Goal: Contribute content: Add original content to the website for others to see

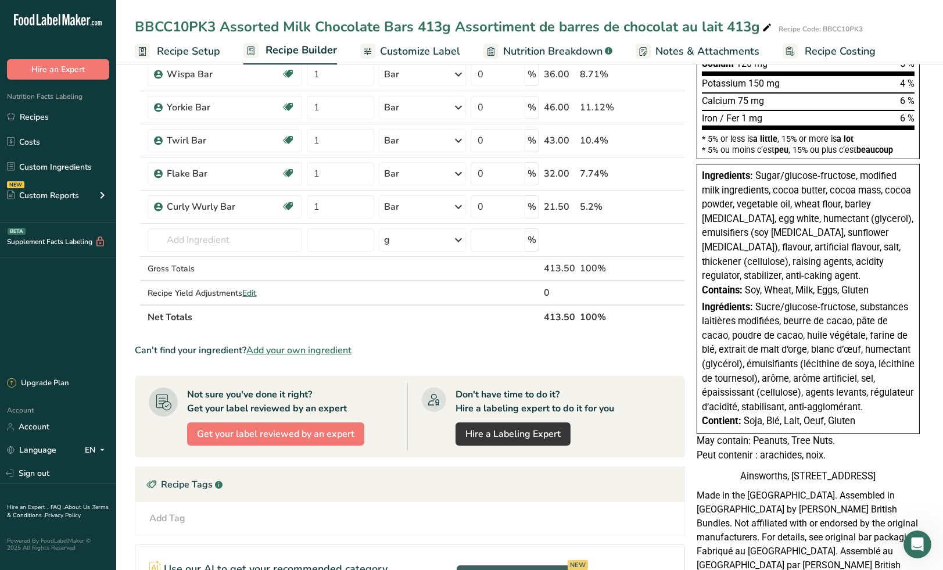
scroll to position [1, 0]
click at [41, 170] on link "Custom Ingredients" at bounding box center [58, 167] width 116 height 22
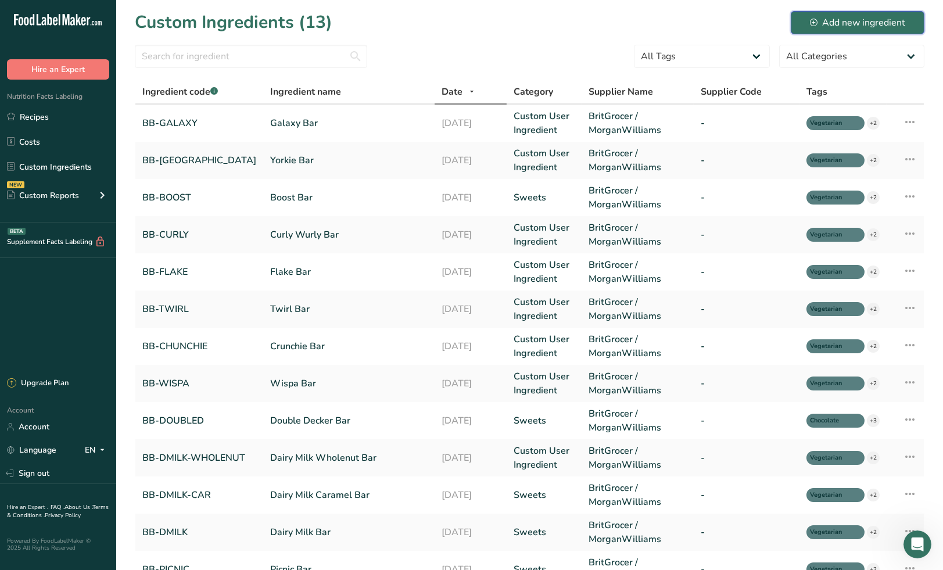
click at [832, 21] on div "Add new ingredient" at bounding box center [857, 23] width 95 height 14
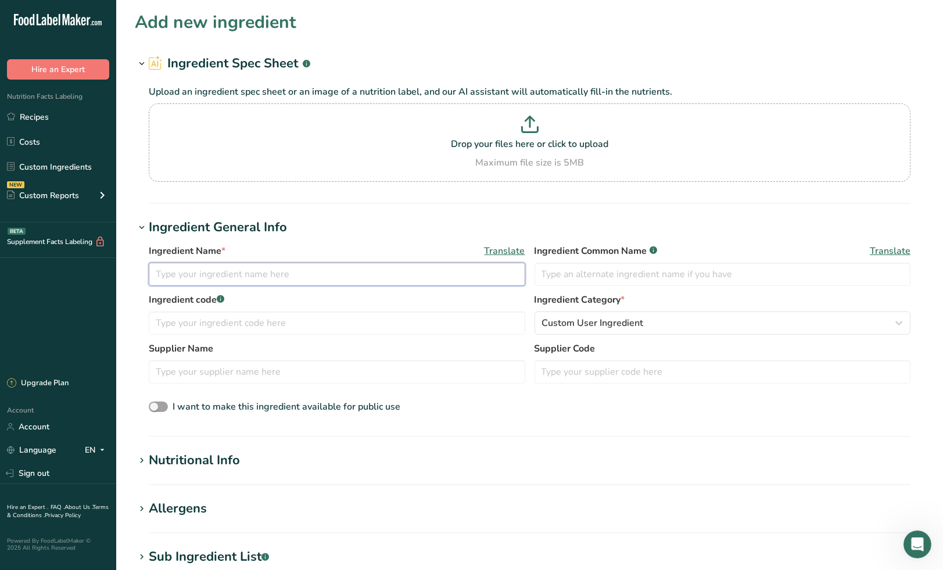
click at [260, 277] on input "text" at bounding box center [337, 274] width 376 height 23
type input "Mint Humbugs"
click at [230, 321] on input "text" at bounding box center [337, 322] width 376 height 23
type input "BB-MINTHUMBUGS"
click at [260, 371] on input "text" at bounding box center [337, 371] width 376 height 23
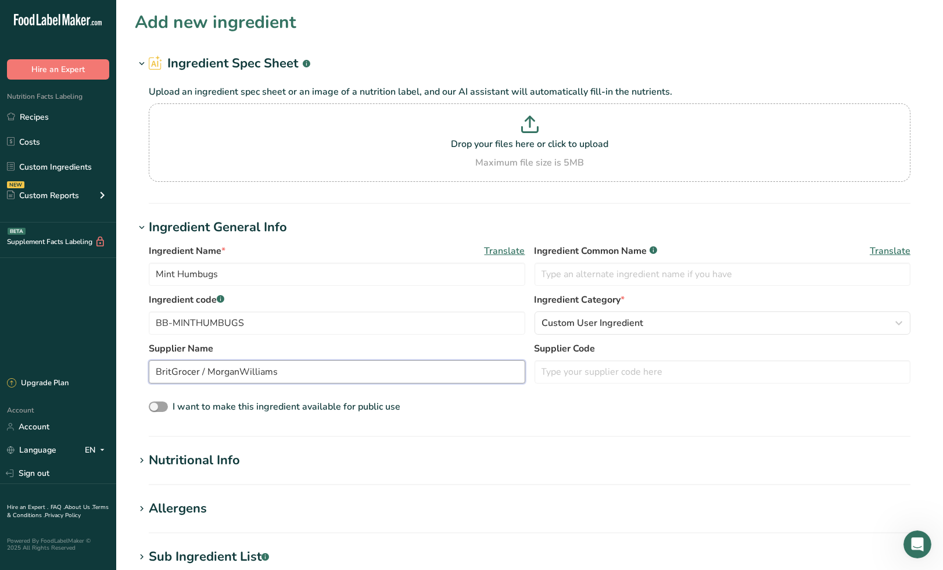
drag, startPoint x: 288, startPoint y: 372, endPoint x: 144, endPoint y: 371, distance: 143.5
click at [144, 371] on div "Ingredient Name * Translate Mint Humbugs Ingredient Common Name .a-a{fill:#3473…" at bounding box center [529, 329] width 789 height 185
type input "BritGrocer / MorganWilliams"
click at [600, 276] on input "text" at bounding box center [722, 274] width 376 height 23
click at [16, 5] on div ".a-20{fill:#fff;} Hire an Expert Nutrition Facts Labeling Recipes Costs Custom …" at bounding box center [58, 285] width 116 height 570
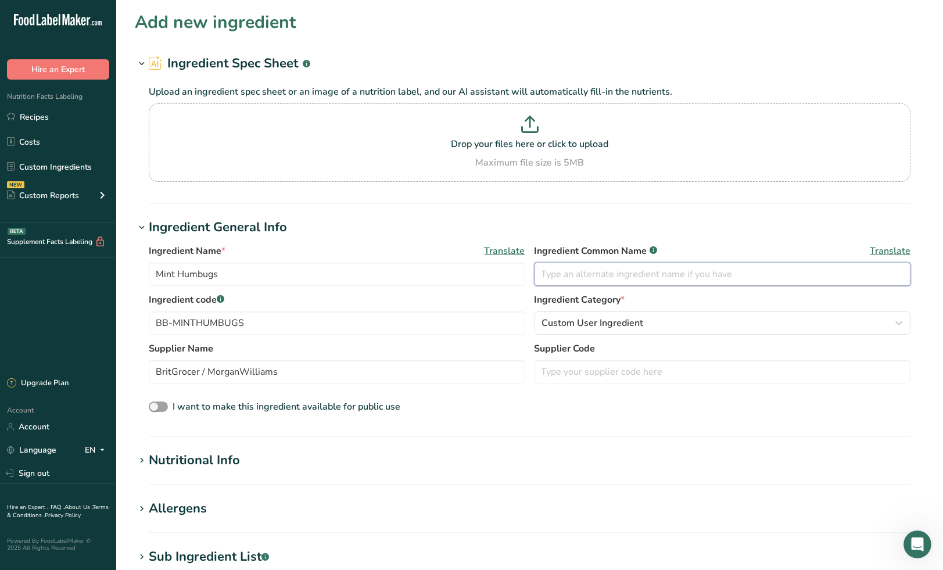
click at [597, 268] on input "text" at bounding box center [722, 274] width 376 height 23
paste input "Assorted Toffees and Mint Candy"
type input "Assorted Toffees and Mint Candy"
click at [883, 249] on span "Translate" at bounding box center [890, 251] width 41 height 14
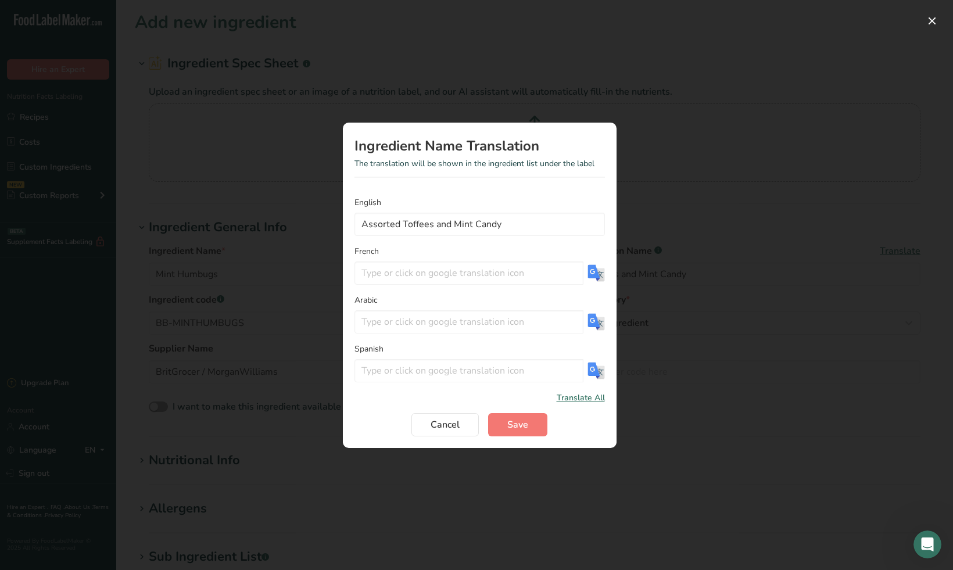
click at [597, 275] on img "Translation Modal" at bounding box center [595, 272] width 17 height 17
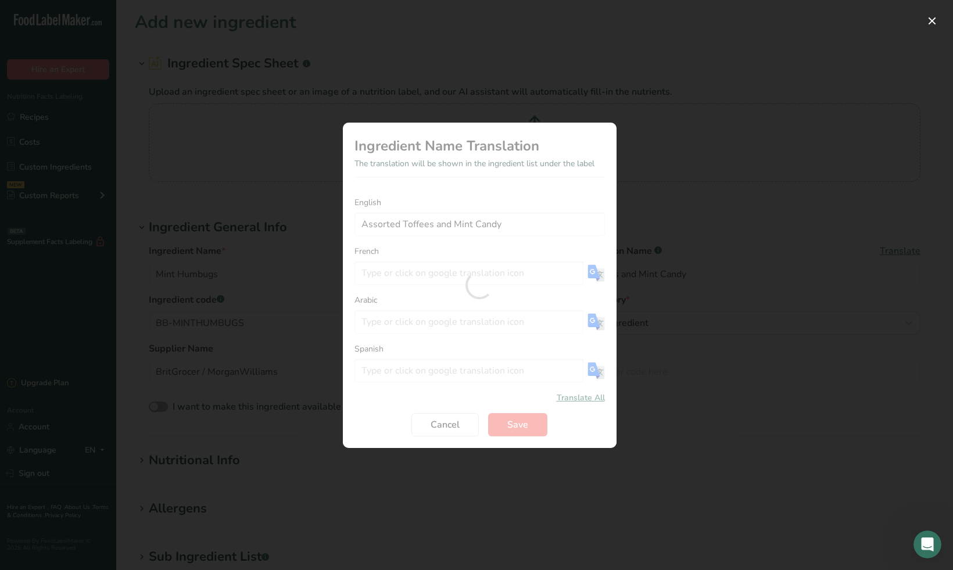
type input "Assortiment de caramels et de bonbons à la menthe"
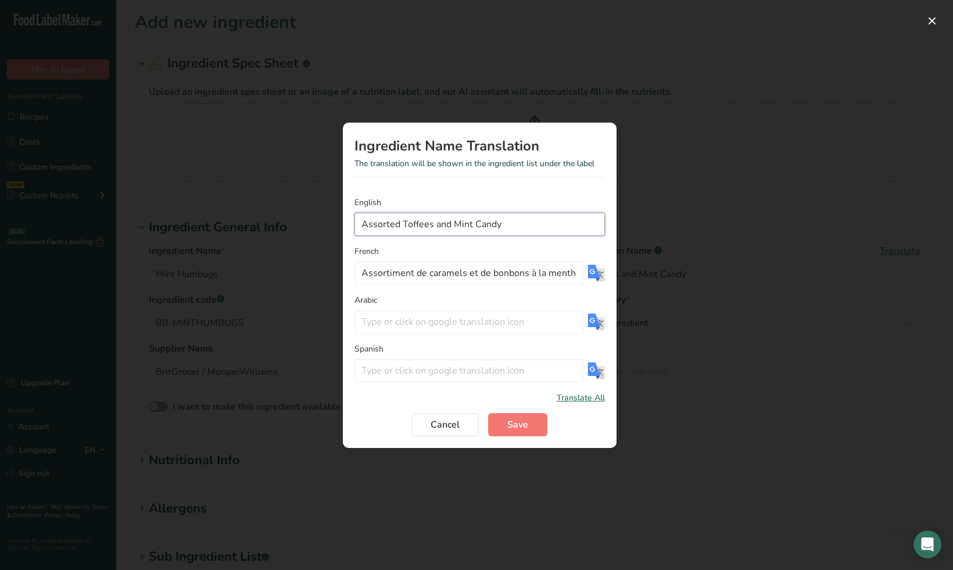
drag, startPoint x: 452, startPoint y: 224, endPoint x: 347, endPoint y: 229, distance: 104.7
click at [347, 229] on section "Ingredient Name Translation The translation will be shown in the ingredient lis…" at bounding box center [480, 285] width 274 height 325
type input "Mint Candy"
click at [598, 274] on img "Translation Modal" at bounding box center [595, 272] width 17 height 17
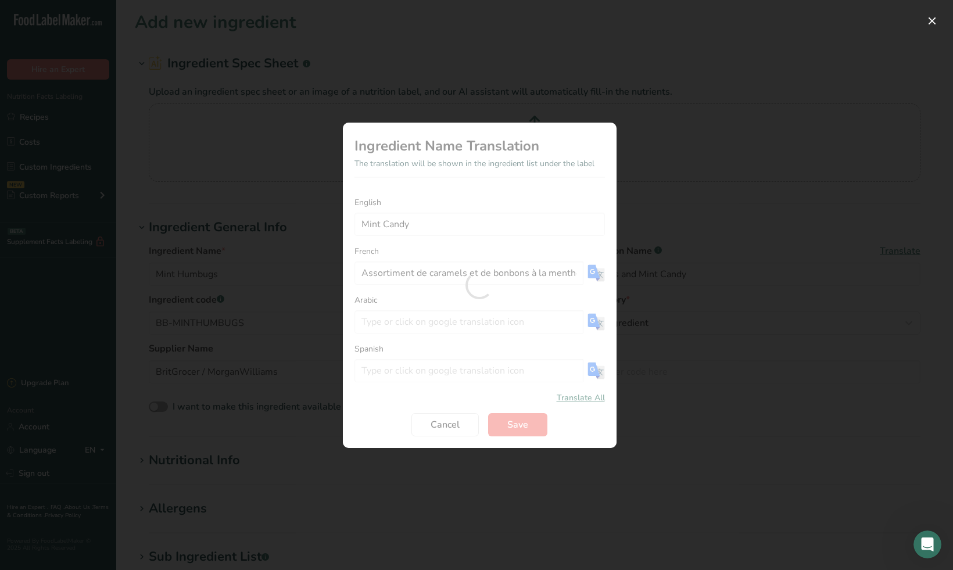
type input "Bonbons à la menthe"
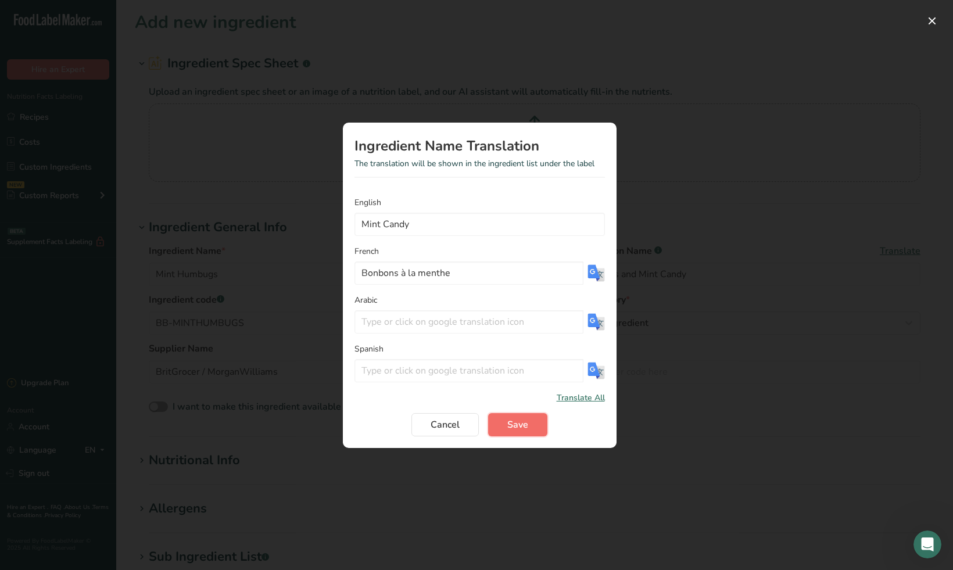
click at [526, 422] on span "Save" at bounding box center [517, 425] width 21 height 14
type input "Mint Candy"
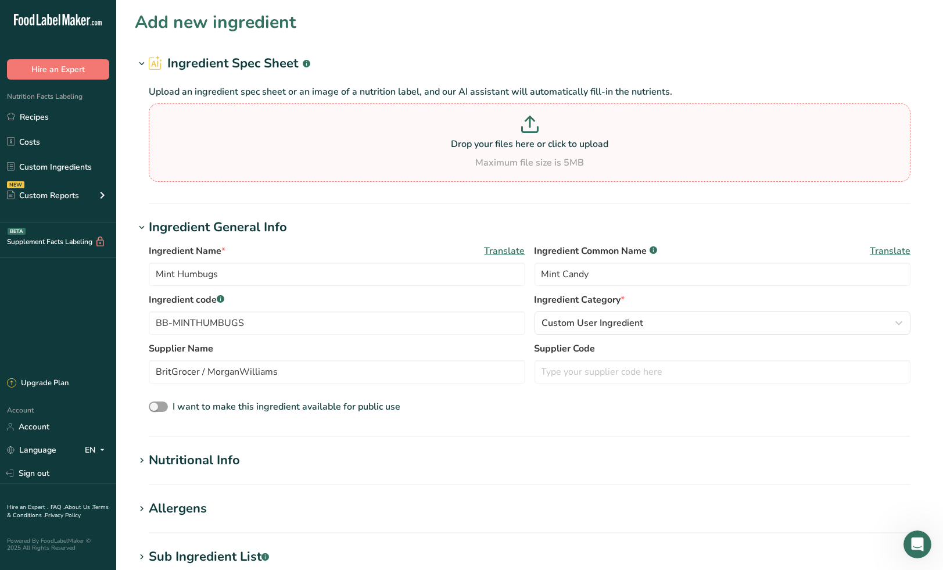
click at [532, 139] on p "Drop your files here or click to upload" at bounding box center [530, 144] width 756 height 14
click at [532, 139] on input "Drop your files here or click to upload Maximum file size is 5MB" at bounding box center [530, 142] width 762 height 78
type input "C:\fakepath\Mint Humbugs.jpg"
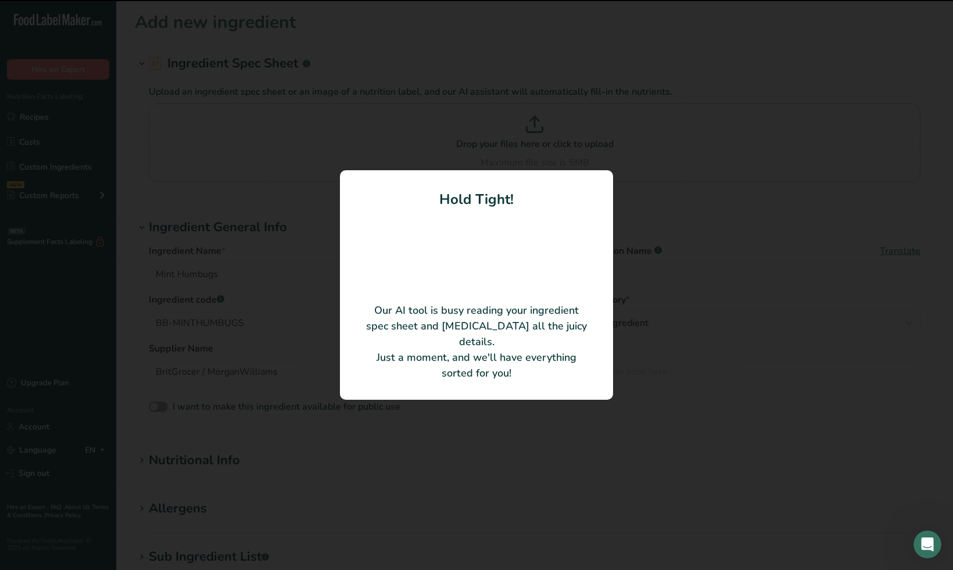
type input "Taveners Mint Humbugs"
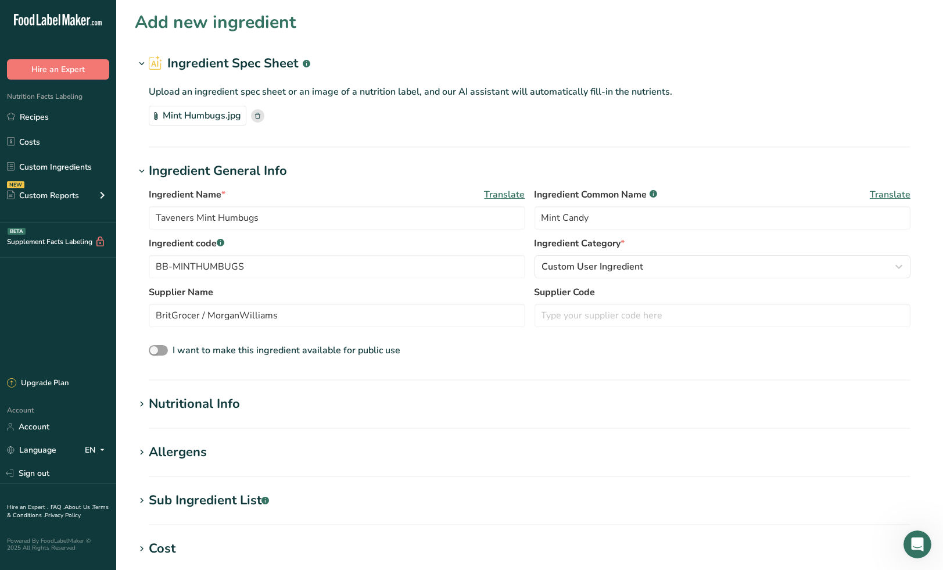
click at [723, 94] on p "Upload an ingredient spec sheet or an image of a nutrition label, and our AI as…" at bounding box center [530, 92] width 762 height 14
click at [889, 194] on span "Translate" at bounding box center [890, 195] width 41 height 14
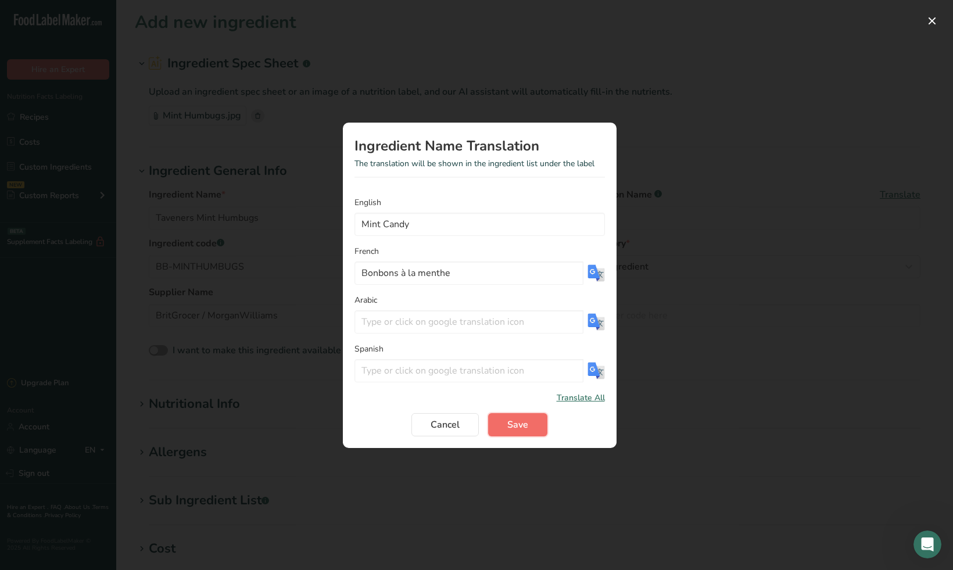
click at [523, 426] on span "Save" at bounding box center [517, 425] width 21 height 14
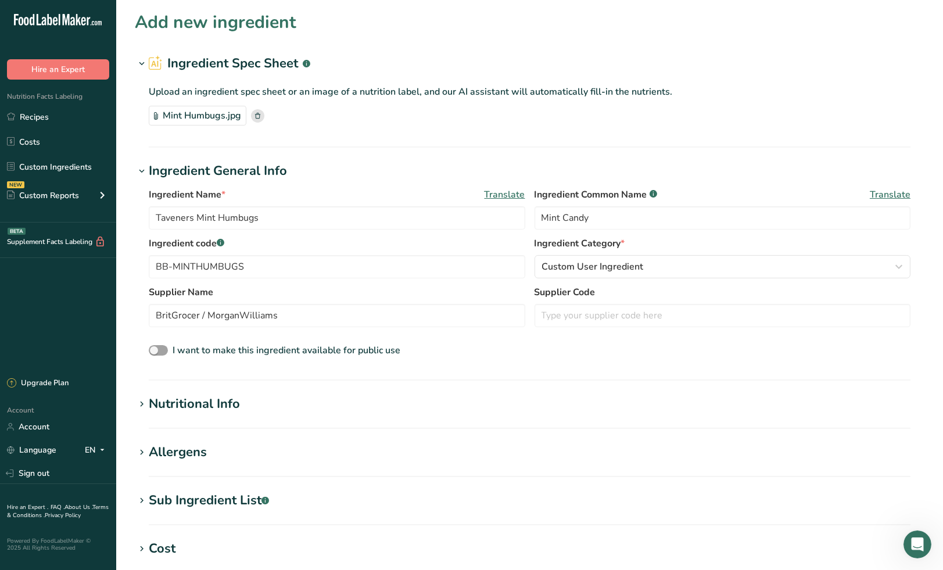
click at [885, 194] on span "Translate" at bounding box center [890, 195] width 41 height 14
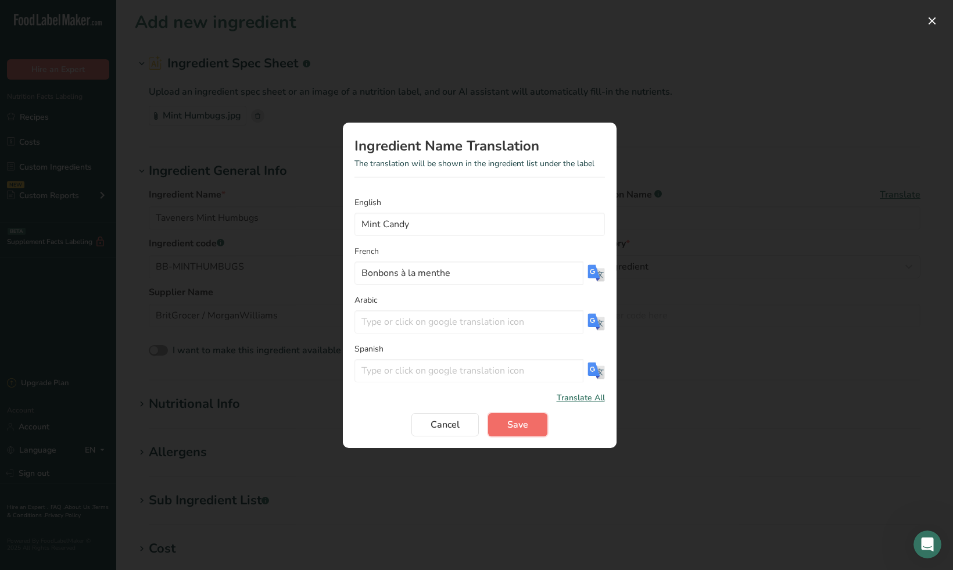
click at [511, 428] on span "Save" at bounding box center [517, 425] width 21 height 14
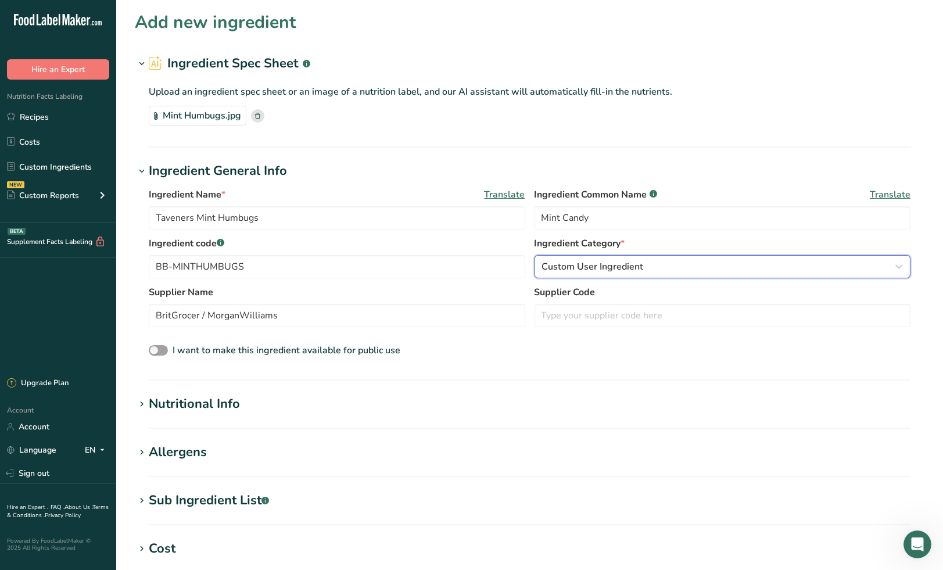
click at [669, 271] on div "Custom User Ingredient" at bounding box center [719, 267] width 354 height 14
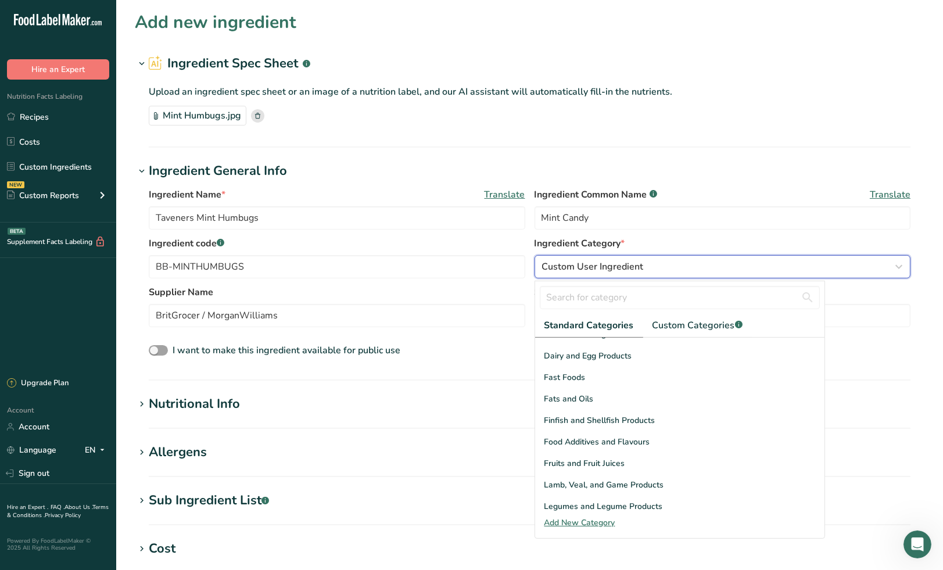
scroll to position [193, 0]
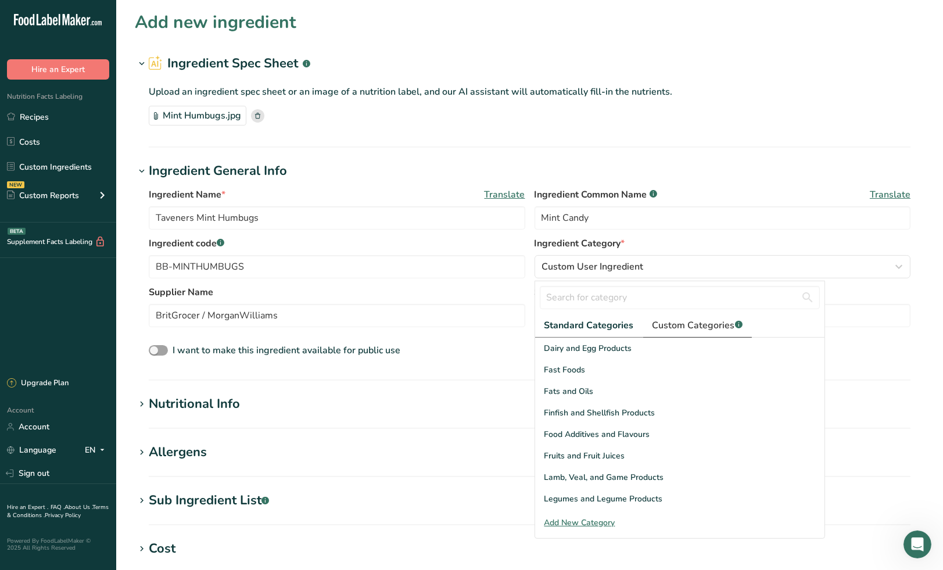
click at [698, 324] on span "Custom Categories .a-a{fill:#347362;}.b-a{fill:#fff;}" at bounding box center [697, 325] width 90 height 14
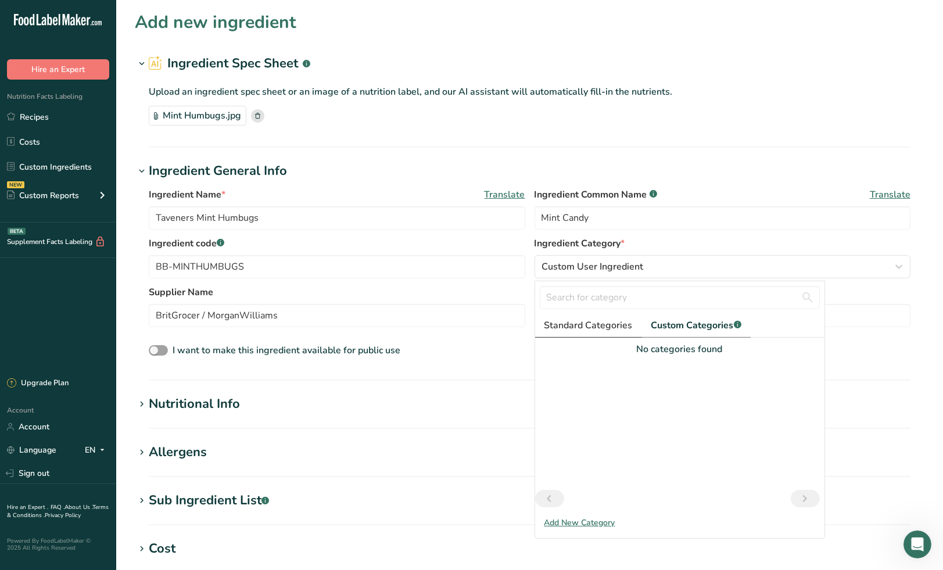
click at [601, 322] on span "Standard Categories" at bounding box center [588, 325] width 88 height 14
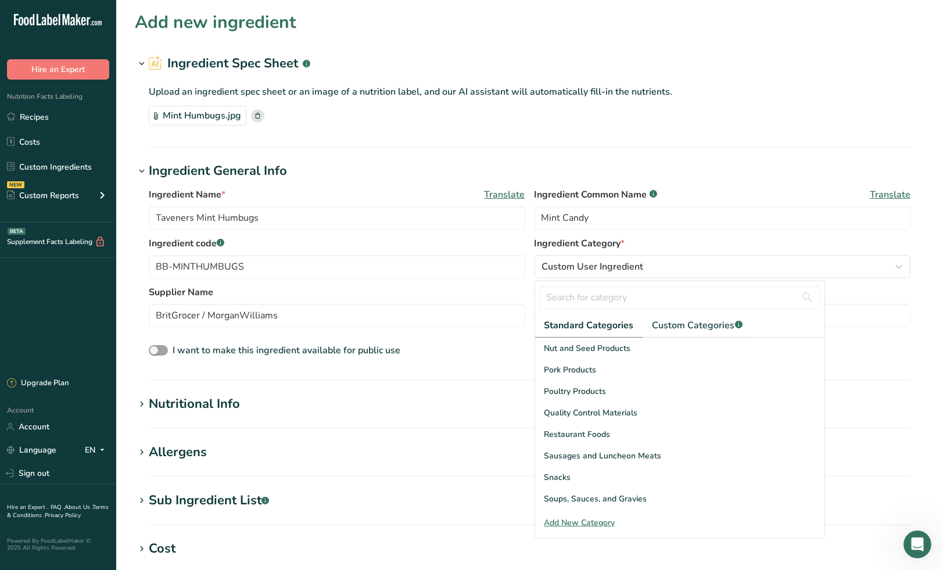
scroll to position [448, 0]
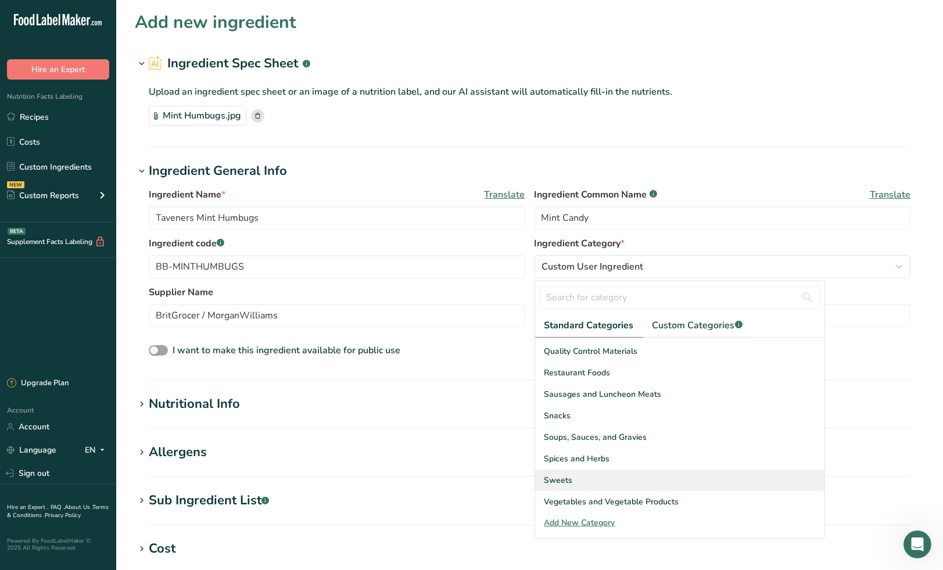
click at [580, 482] on div "Sweets" at bounding box center [679, 479] width 289 height 21
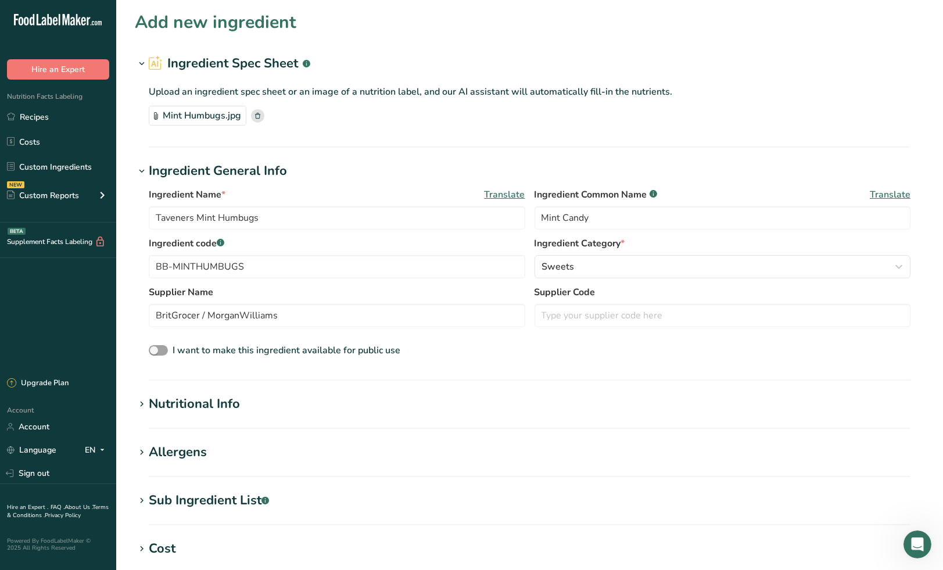
click at [192, 408] on div "Nutritional Info" at bounding box center [194, 403] width 91 height 19
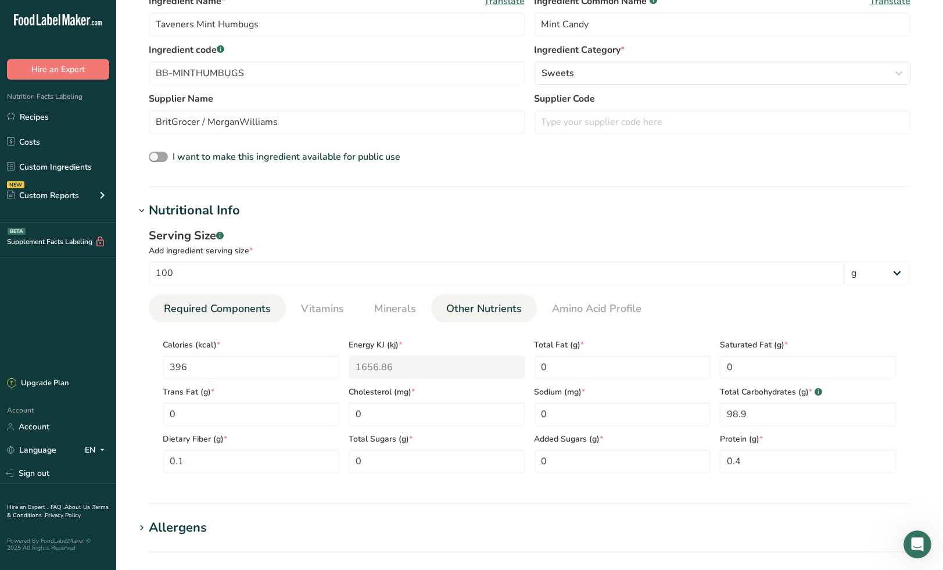
scroll to position [258, 0]
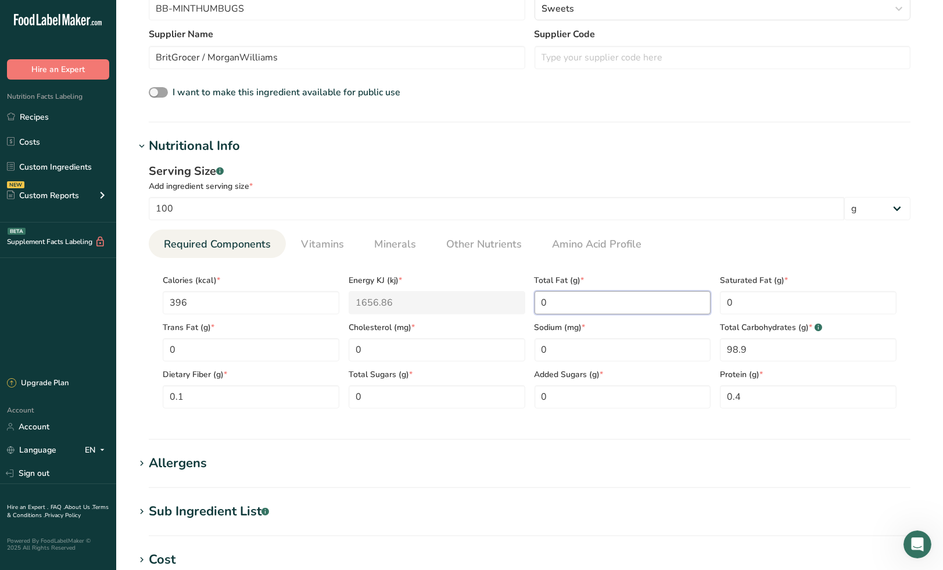
drag, startPoint x: 567, startPoint y: 298, endPoint x: 531, endPoint y: 296, distance: 36.1
click at [531, 296] on div "Total Fat (g) * 0" at bounding box center [623, 290] width 186 height 47
type Fat "1.7"
drag, startPoint x: 745, startPoint y: 303, endPoint x: 717, endPoint y: 303, distance: 27.9
click at [717, 303] on div "Saturated Fat (g) * 0" at bounding box center [808, 290] width 186 height 47
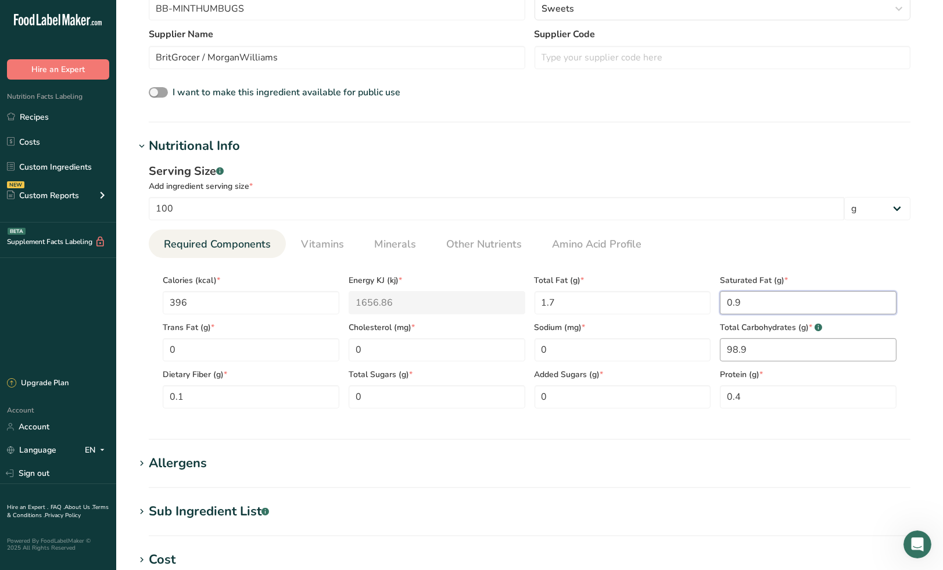
type Fat "0.9"
drag, startPoint x: 755, startPoint y: 349, endPoint x: 714, endPoint y: 349, distance: 40.1
click at [714, 349] on div "Calories (kcal) * 396 Energy KJ (kj) * 1656.86 Total Fat (g) * 1.7 Saturated Fa…" at bounding box center [529, 337] width 743 height 141
type Carbohydrates "96.6"
drag, startPoint x: 374, startPoint y: 400, endPoint x: 331, endPoint y: 396, distance: 43.7
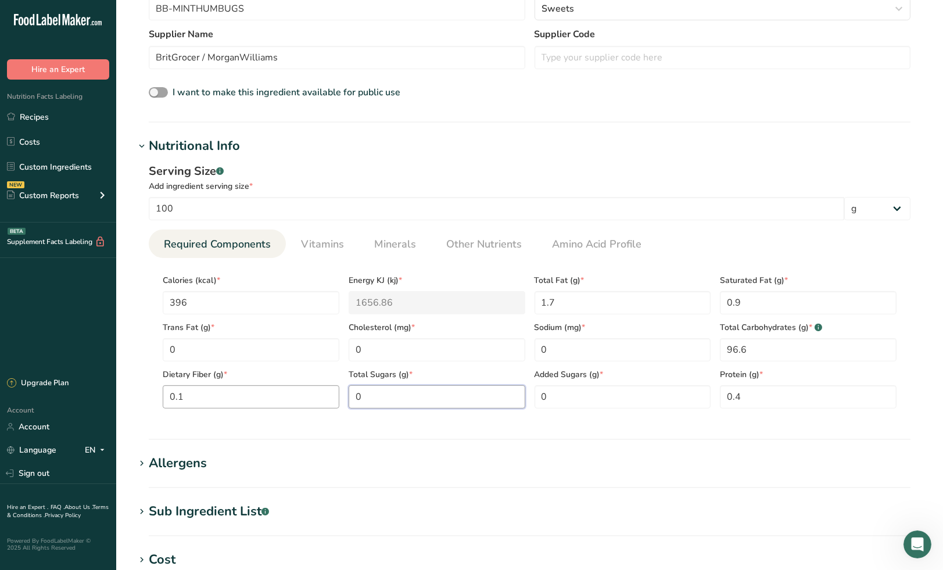
click at [331, 396] on div "Calories (kcal) * 396 Energy KJ (kj) * 1656.86 Total Fat (g) * 1.7 Saturated Fa…" at bounding box center [529, 337] width 743 height 141
type Sugars "68"
drag, startPoint x: 558, startPoint y: 349, endPoint x: 518, endPoint y: 347, distance: 40.1
click at [518, 347] on div "Calories (kcal) * 396 Energy KJ (kj) * 1656.86 Total Fat (g) * 1.7 Saturated Fa…" at bounding box center [529, 337] width 743 height 141
type input "0.03"
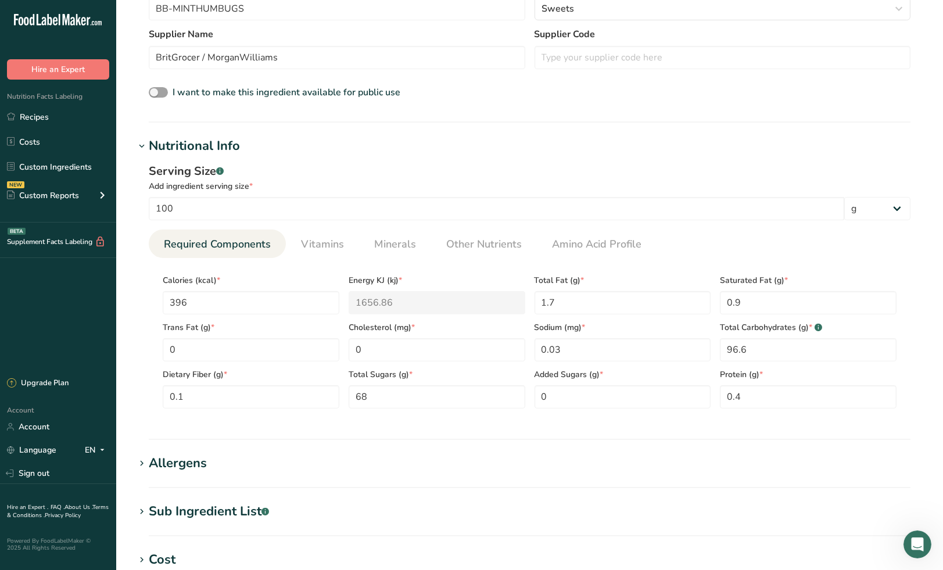
click at [468, 375] on span "Total Sugars (g) *" at bounding box center [437, 374] width 177 height 12
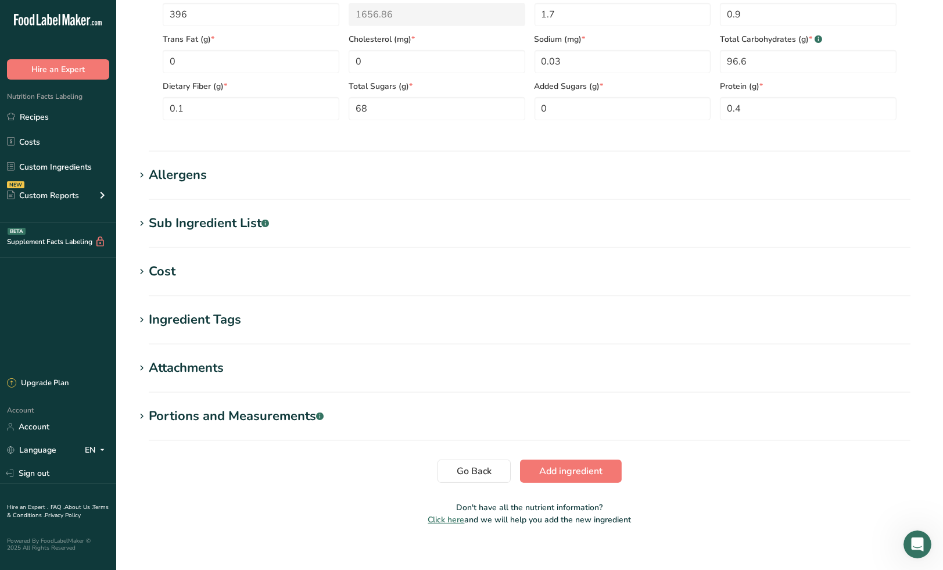
scroll to position [558, 0]
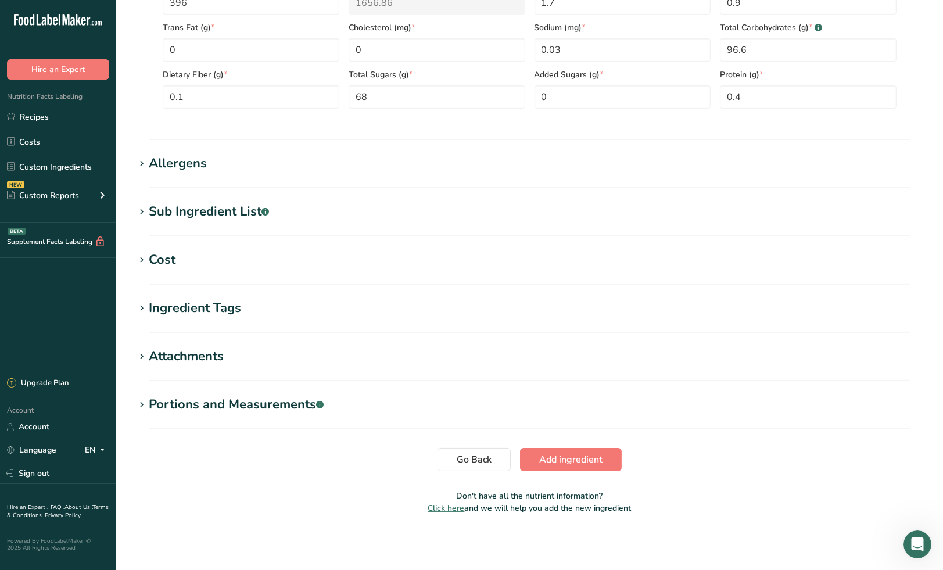
click at [197, 164] on div "Allergens" at bounding box center [178, 163] width 58 height 19
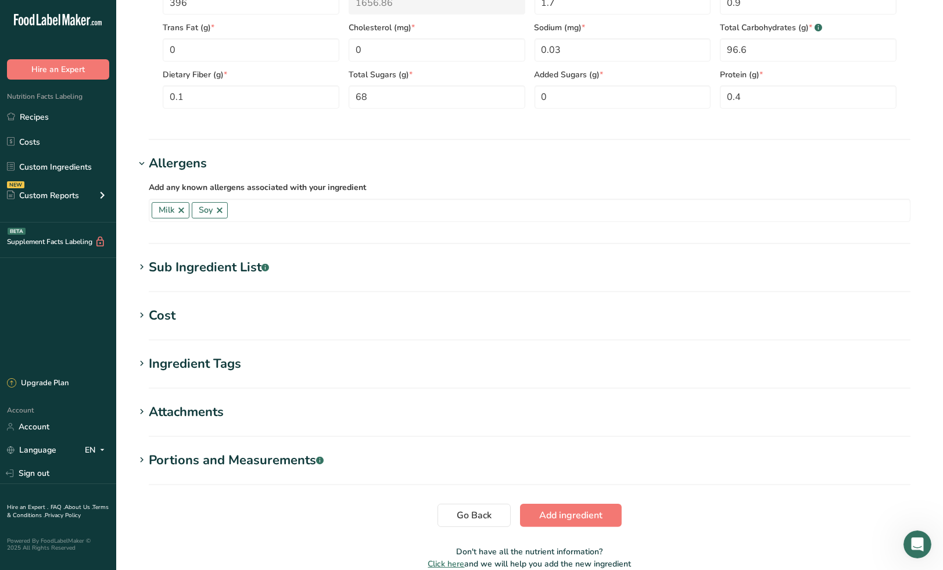
click at [188, 364] on div "Ingredient Tags" at bounding box center [195, 363] width 92 height 19
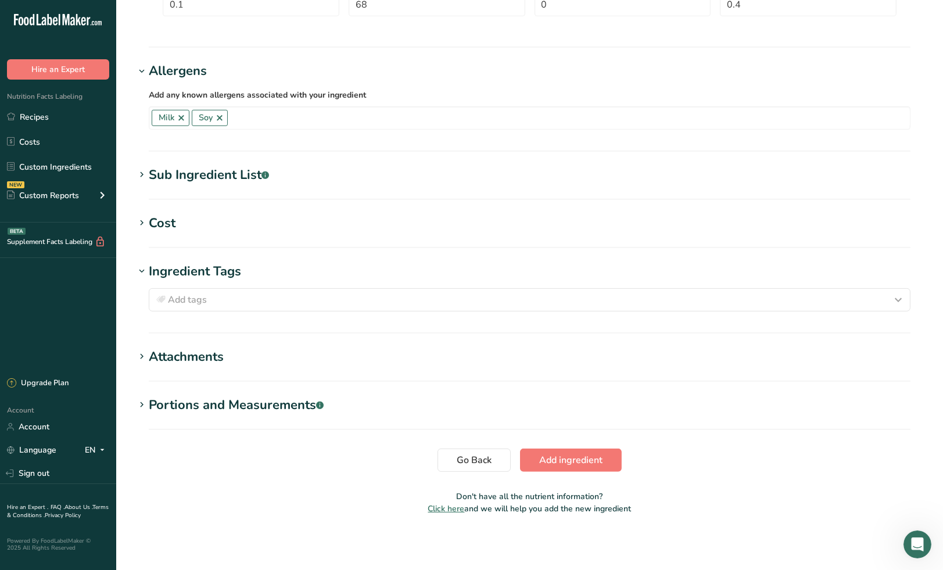
scroll to position [586, 0]
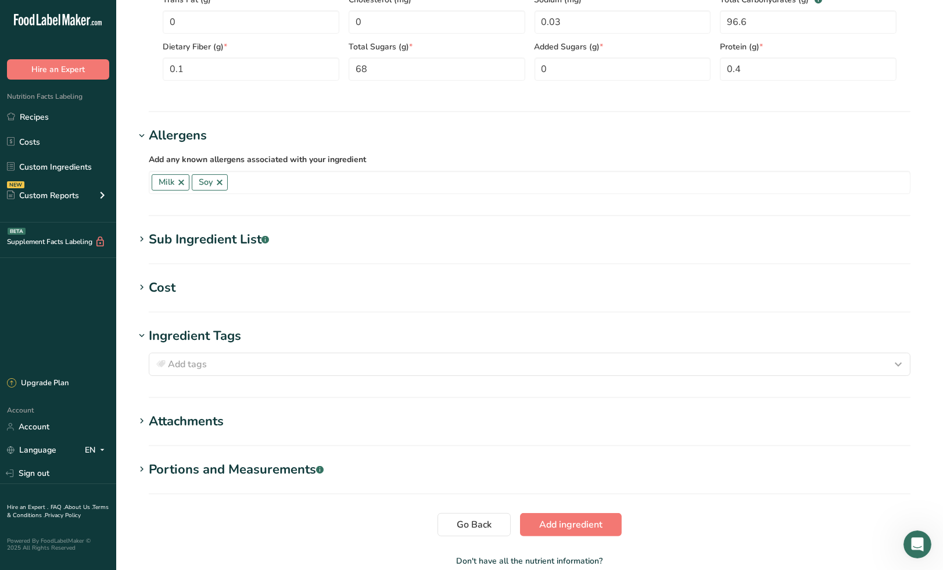
click at [211, 243] on div "Sub Ingredient List .a-a{fill:#347362;}.b-a{fill:#fff;}" at bounding box center [209, 239] width 120 height 19
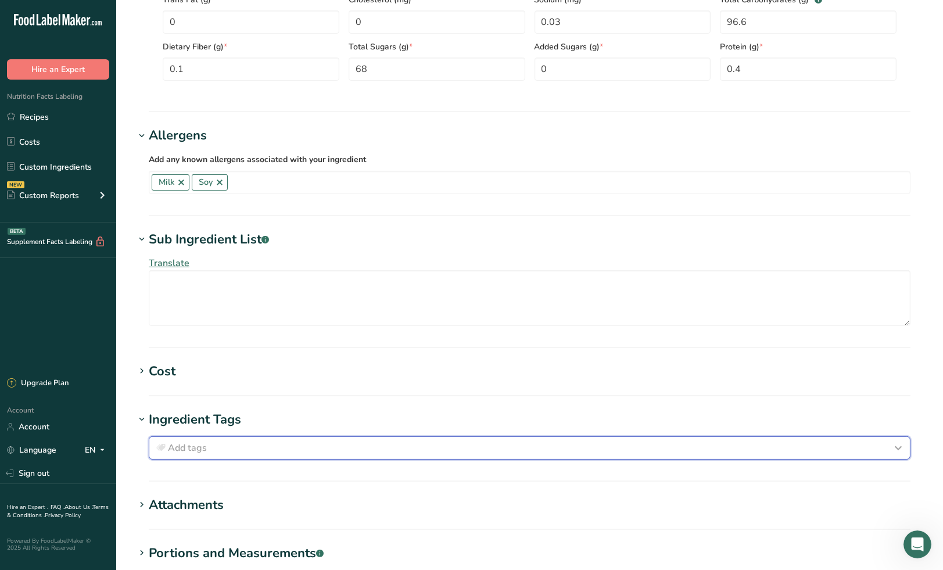
click at [207, 446] on div "Add tags" at bounding box center [529, 448] width 751 height 14
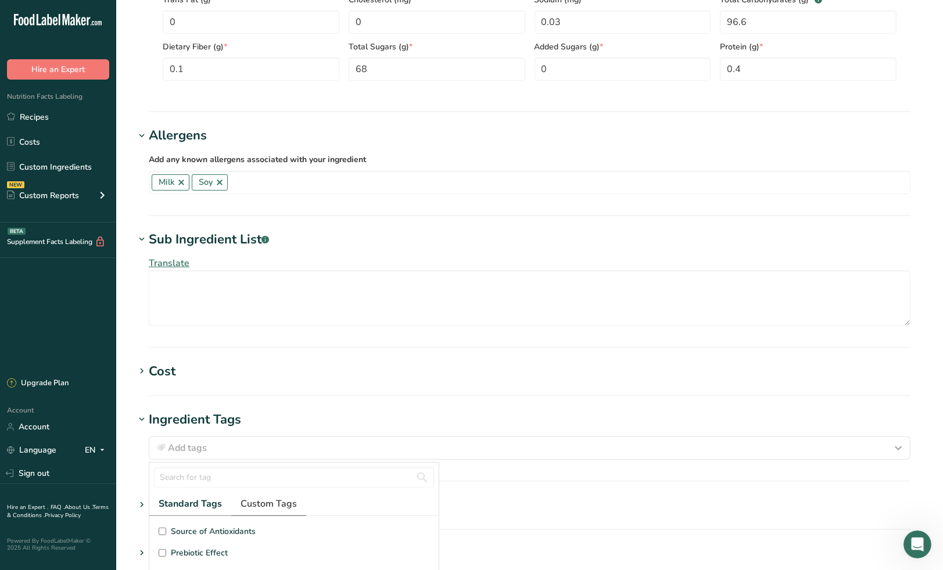
click at [273, 502] on span "Custom Tags" at bounding box center [268, 504] width 56 height 14
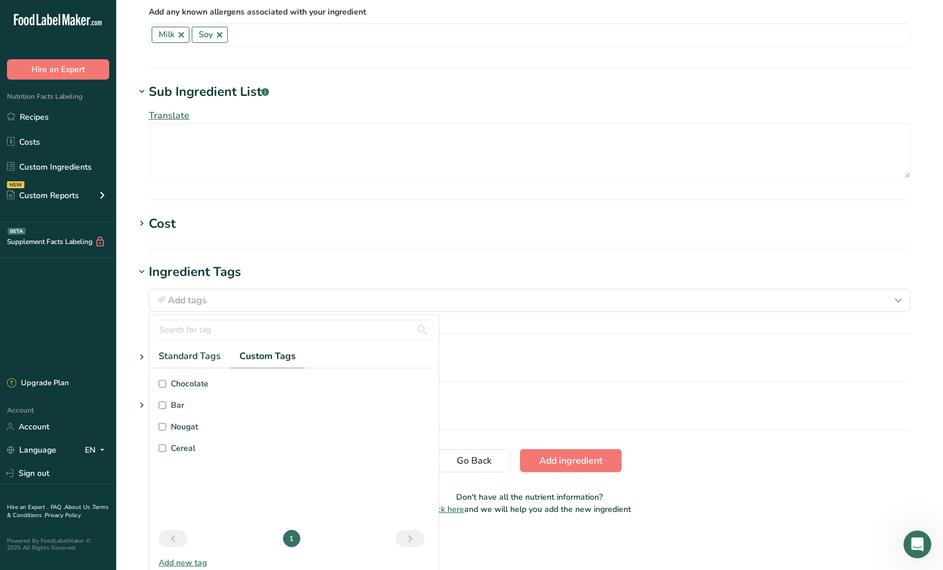
scroll to position [734, 0]
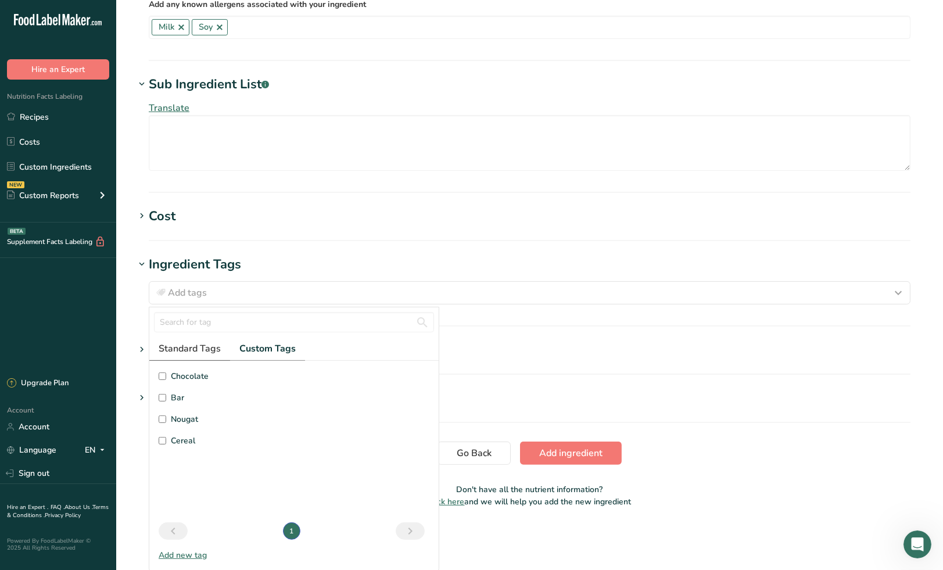
click at [202, 350] on span "Standard Tags" at bounding box center [190, 349] width 62 height 14
click at [195, 524] on span "Vegetarian" at bounding box center [191, 526] width 41 height 12
click at [166, 524] on input "Vegetarian" at bounding box center [163, 527] width 8 height 8
checkbox input "true"
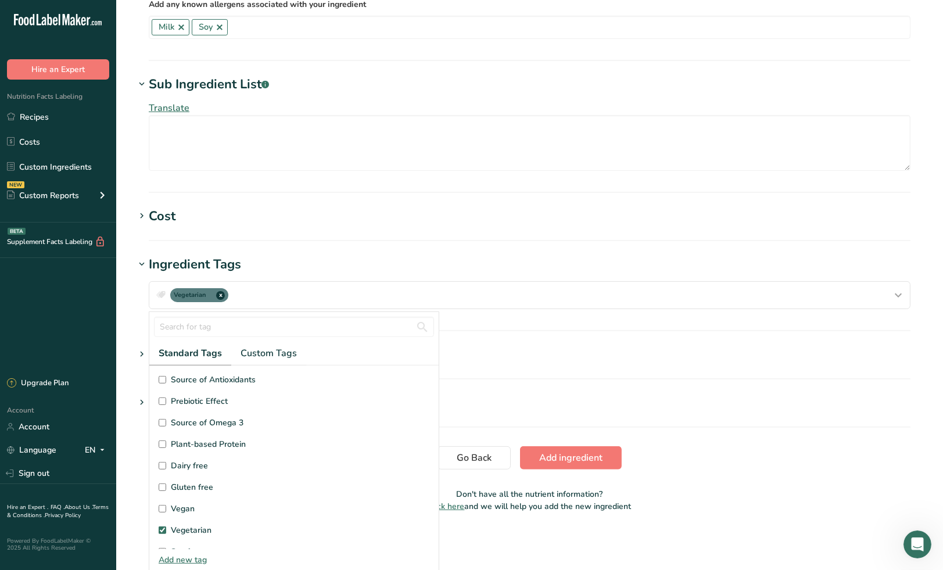
scroll to position [0, 0]
click at [500, 321] on section "Ingredient Tags Vegetarian x Standard Tags Custom Tags Source of Antioxidants […" at bounding box center [529, 293] width 789 height 76
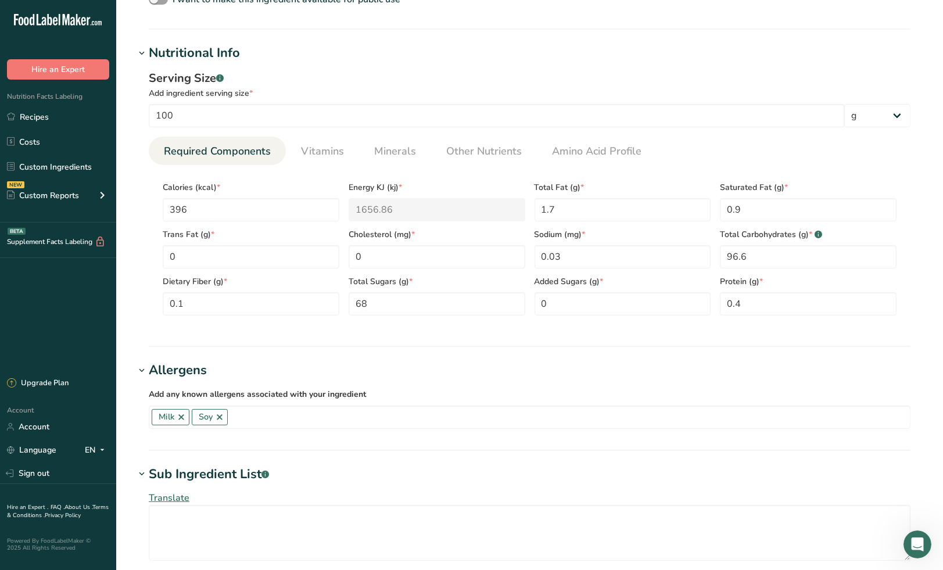
scroll to position [286, 0]
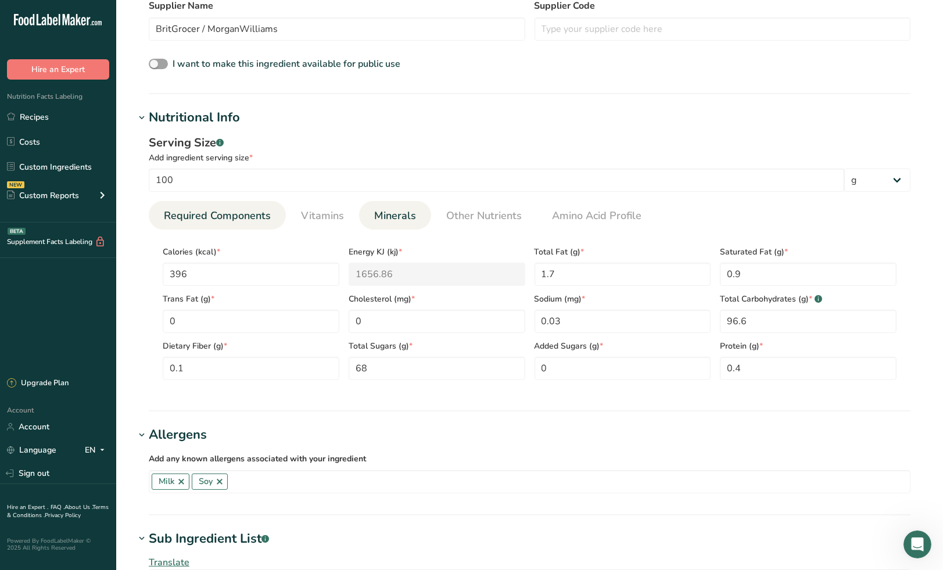
click at [392, 214] on span "Minerals" at bounding box center [395, 216] width 42 height 16
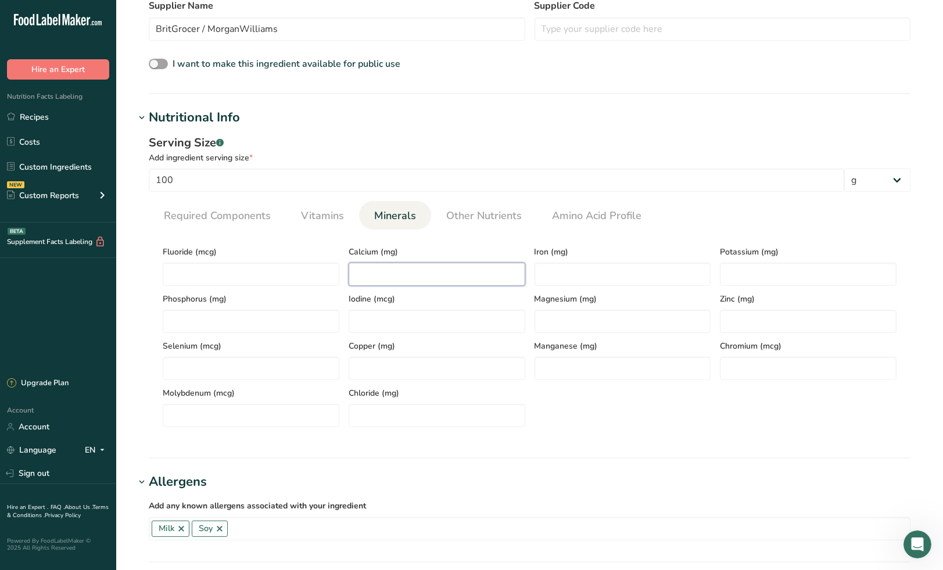
click at [409, 273] on input "number" at bounding box center [437, 274] width 177 height 23
type input "2"
click at [561, 274] on input "number" at bounding box center [622, 274] width 177 height 23
type input "0.1"
click at [745, 273] on input "number" at bounding box center [808, 274] width 177 height 23
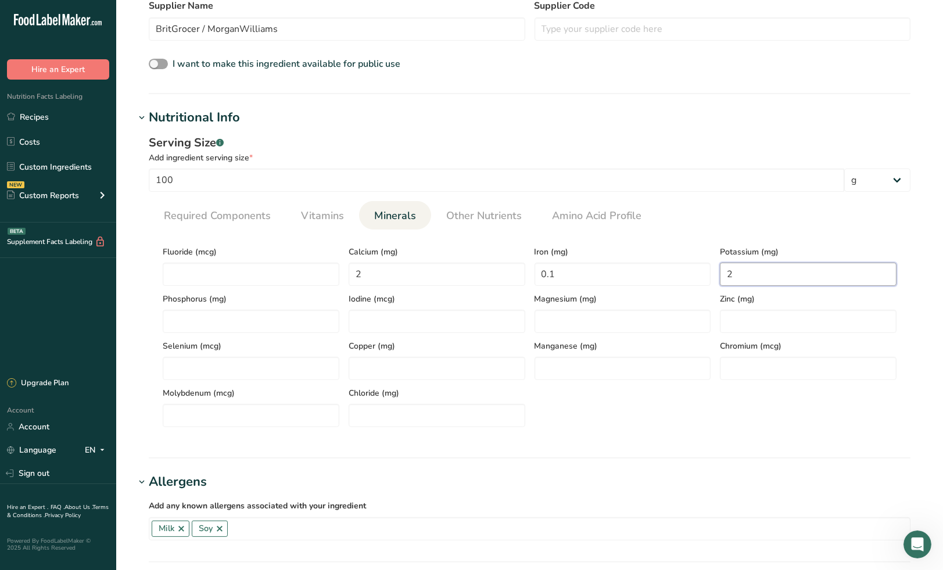
type input "2"
click at [713, 215] on ul "Required Components Vitamins Minerals Other Nutrients Amino Acid Profile" at bounding box center [530, 215] width 762 height 28
click at [251, 215] on span "Required Components" at bounding box center [217, 216] width 107 height 16
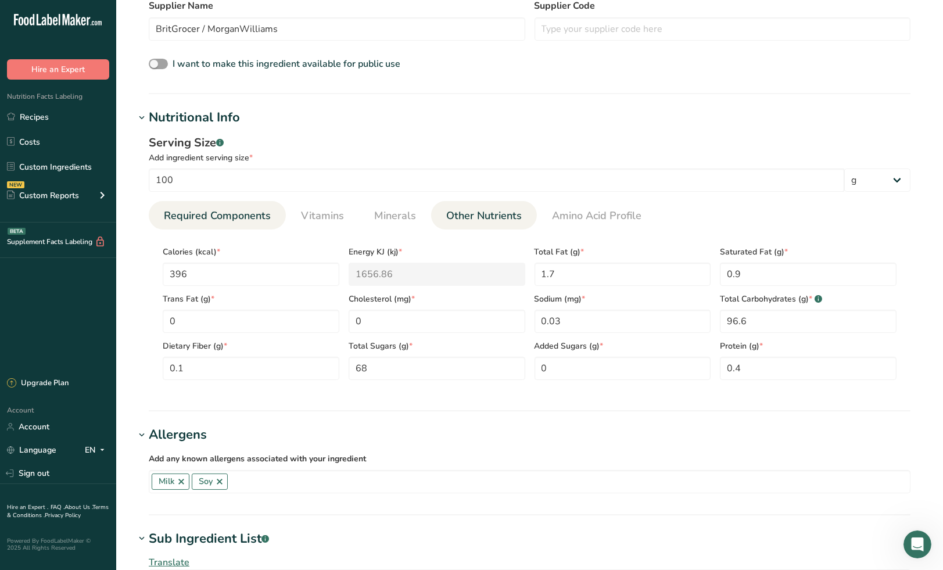
click at [467, 215] on span "Other Nutrients" at bounding box center [484, 216] width 76 height 16
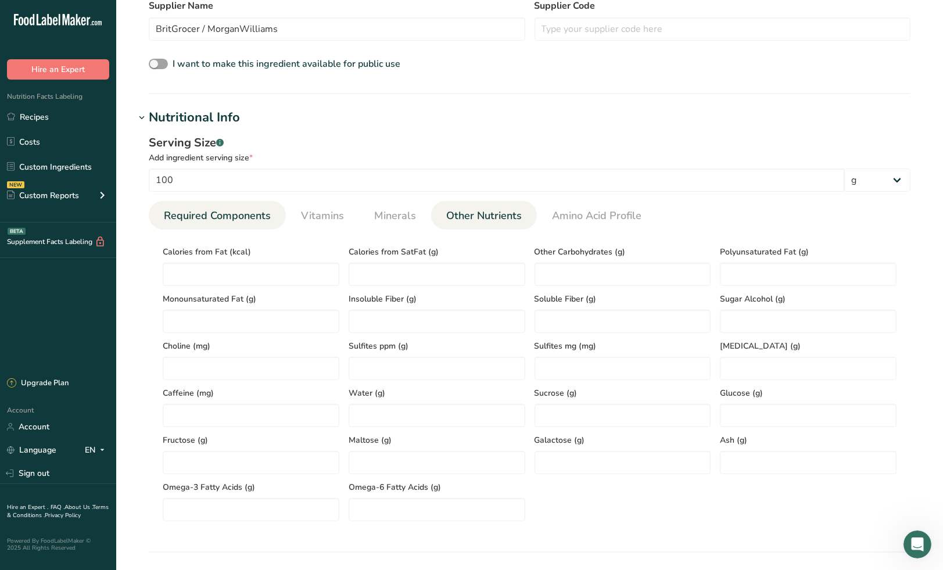
click at [249, 218] on span "Required Components" at bounding box center [217, 216] width 107 height 16
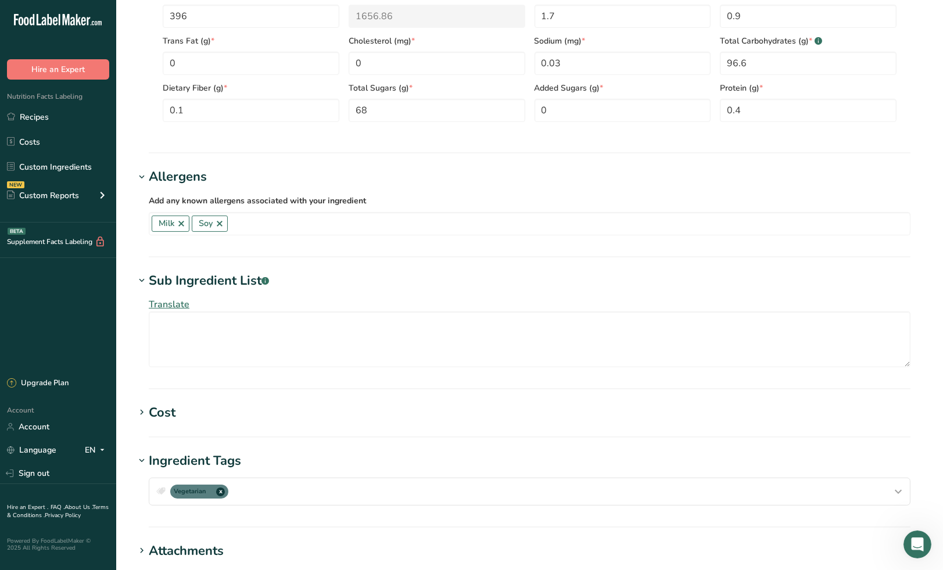
scroll to position [609, 0]
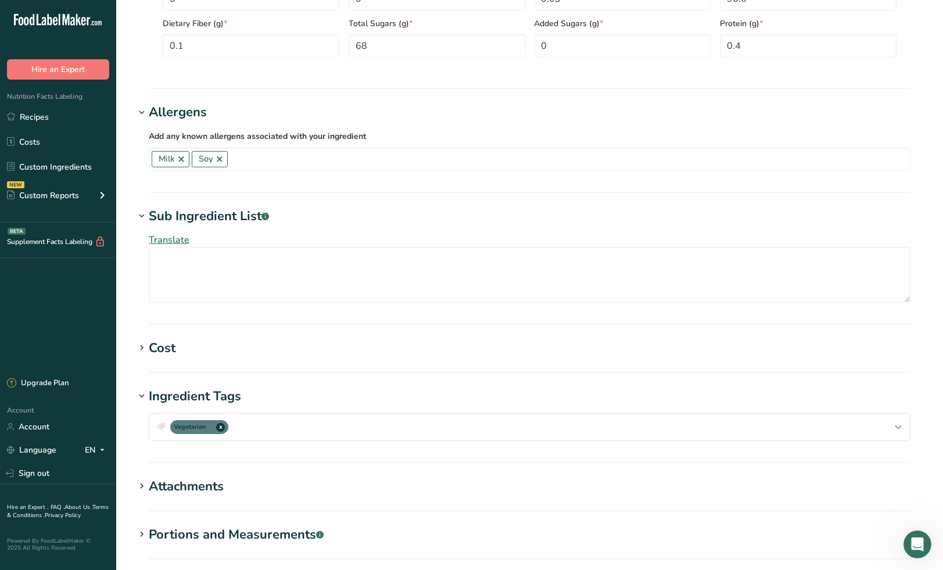
click at [867, 500] on section "Attachments Drop your files here or click to upload Maximum file size is 5MB" at bounding box center [529, 494] width 789 height 34
click at [298, 263] on textarea at bounding box center [530, 275] width 762 height 56
paste textarea "Sugar/glucose-fructose, modified milk ingredients, milk ingredients, palm oil, …"
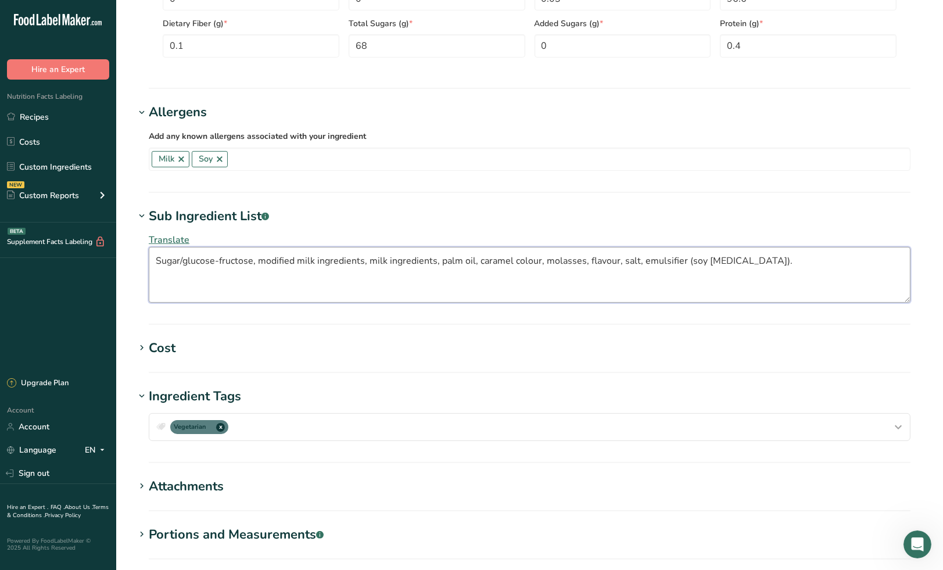
type textarea "Sugar/glucose-fructose, modified milk ingredients, milk ingredients, palm oil, …"
click at [179, 238] on span "Translate" at bounding box center [169, 240] width 41 height 13
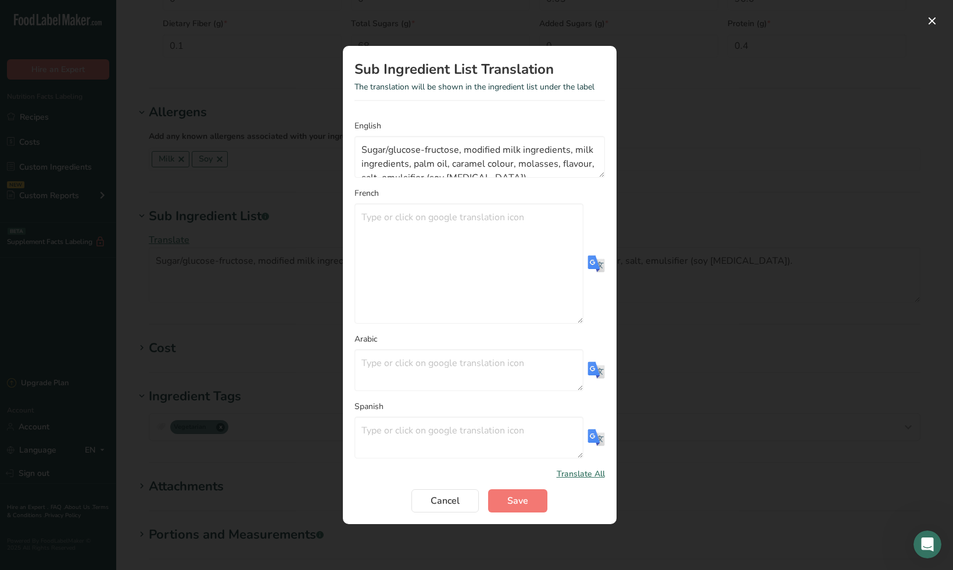
drag, startPoint x: 579, startPoint y: 282, endPoint x: 583, endPoint y: 364, distance: 82.0
click at [583, 364] on form "English Sugar/glucose-fructose, modified milk ingredients, milk ingredients, pa…" at bounding box center [479, 316] width 250 height 393
click at [595, 266] on img "Translation Modal" at bounding box center [595, 263] width 17 height 17
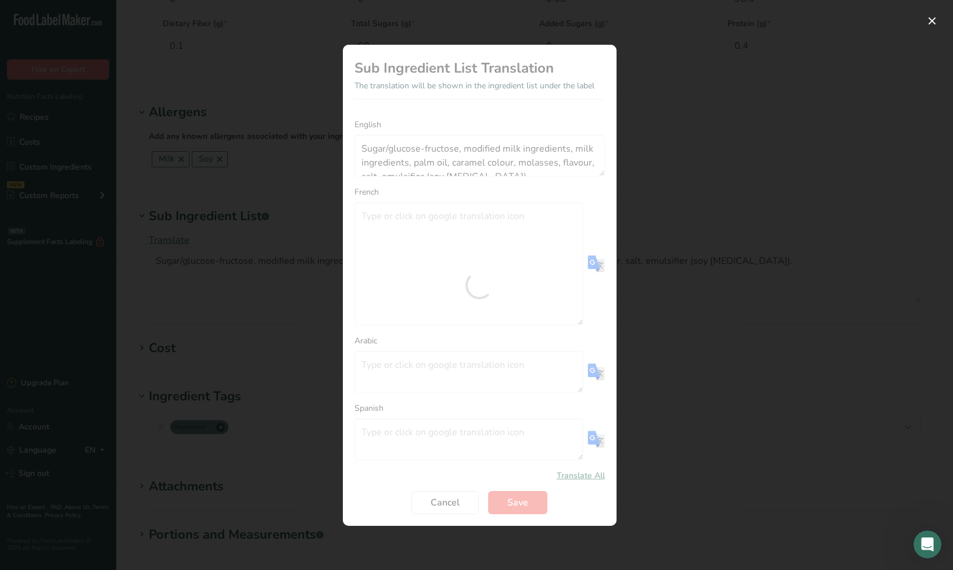
type textarea "Sucre/glucose-fructose, substances laitières modifiées, substances laitières, h…"
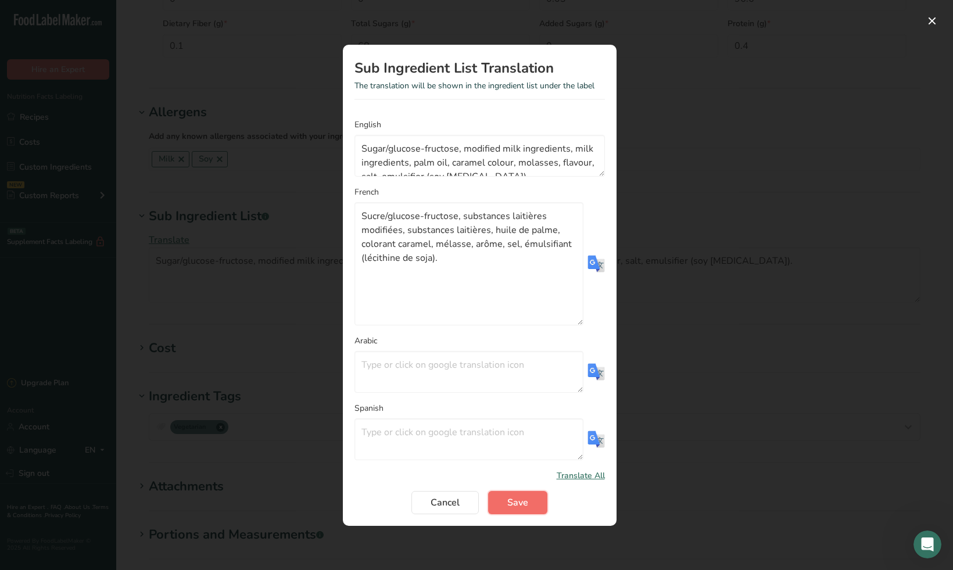
click at [527, 504] on button "Save" at bounding box center [517, 502] width 59 height 23
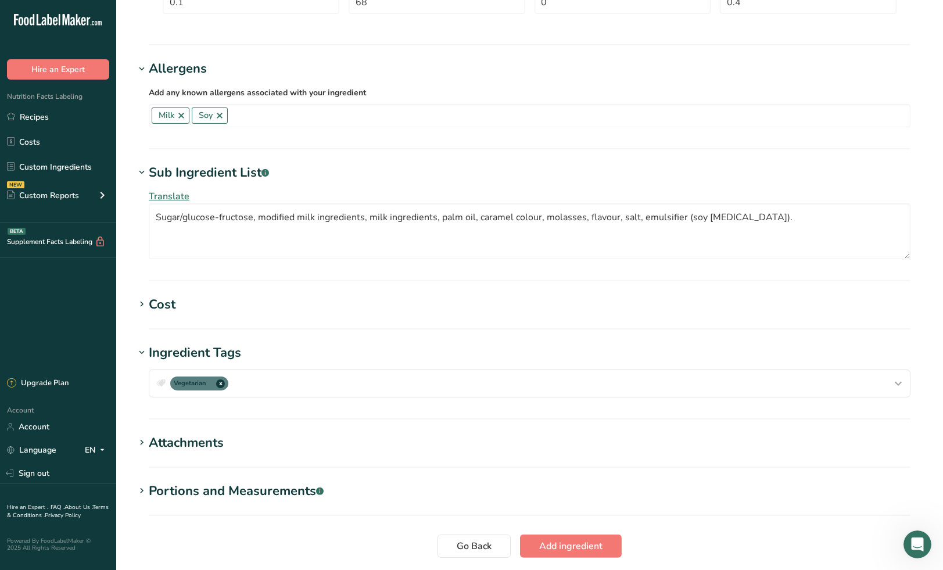
scroll to position [674, 0]
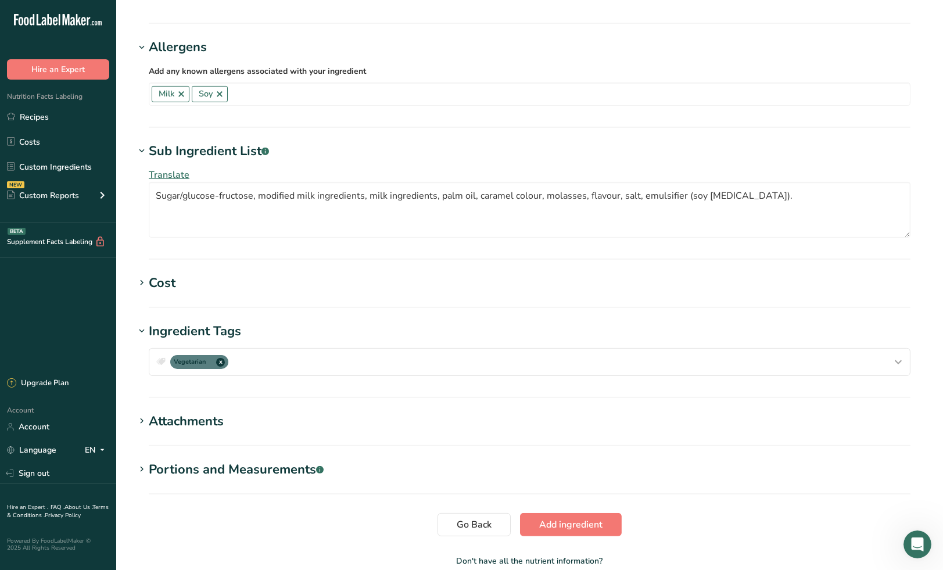
click at [588, 333] on h1 "Ingredient Tags" at bounding box center [529, 331] width 789 height 19
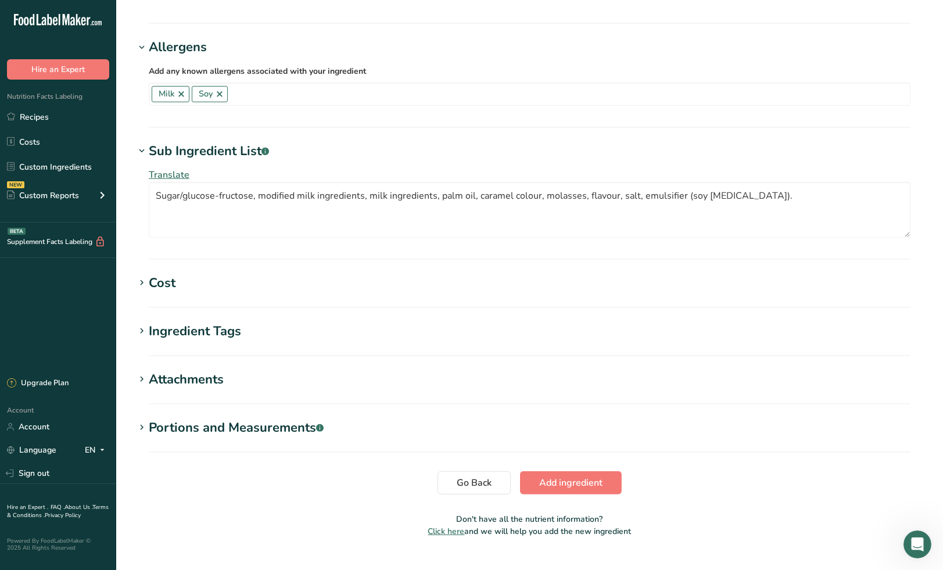
click at [190, 333] on div "Ingredient Tags" at bounding box center [195, 331] width 92 height 19
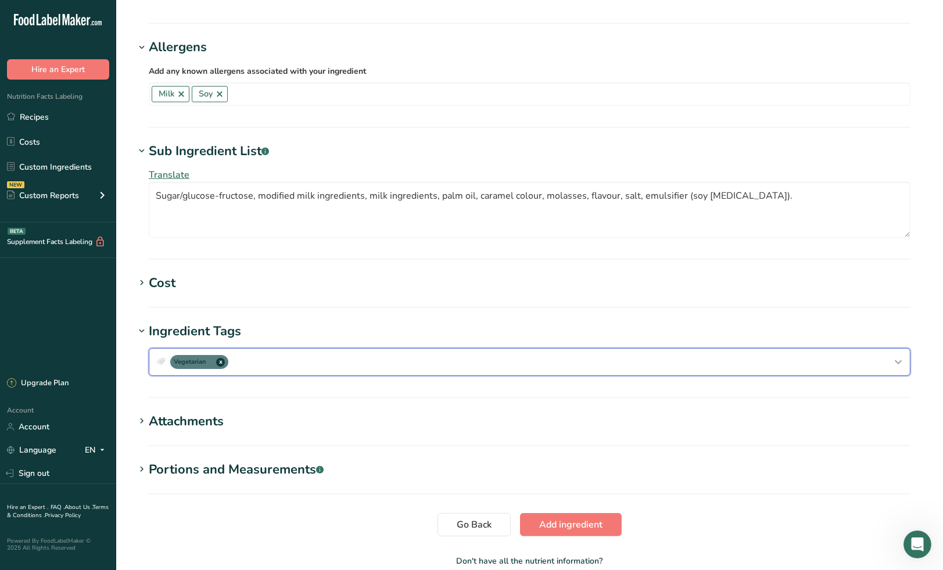
click at [356, 361] on div "Vegetarian x" at bounding box center [529, 362] width 751 height 19
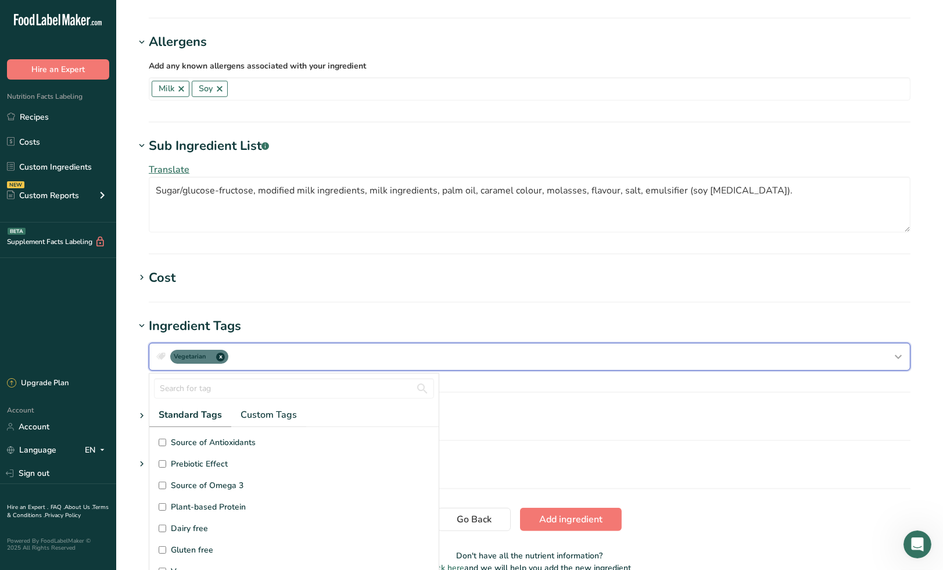
scroll to position [7, 0]
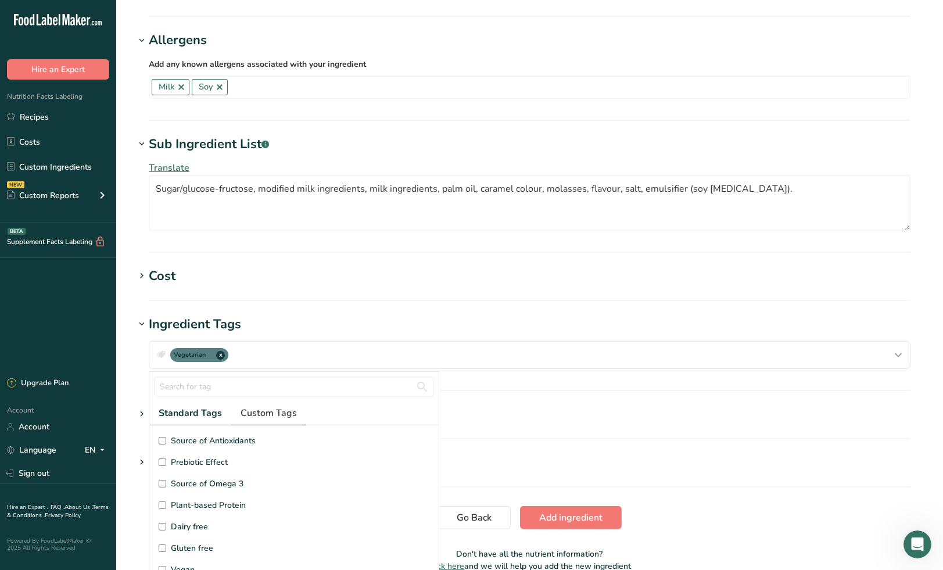
click at [291, 411] on span "Custom Tags" at bounding box center [268, 413] width 56 height 14
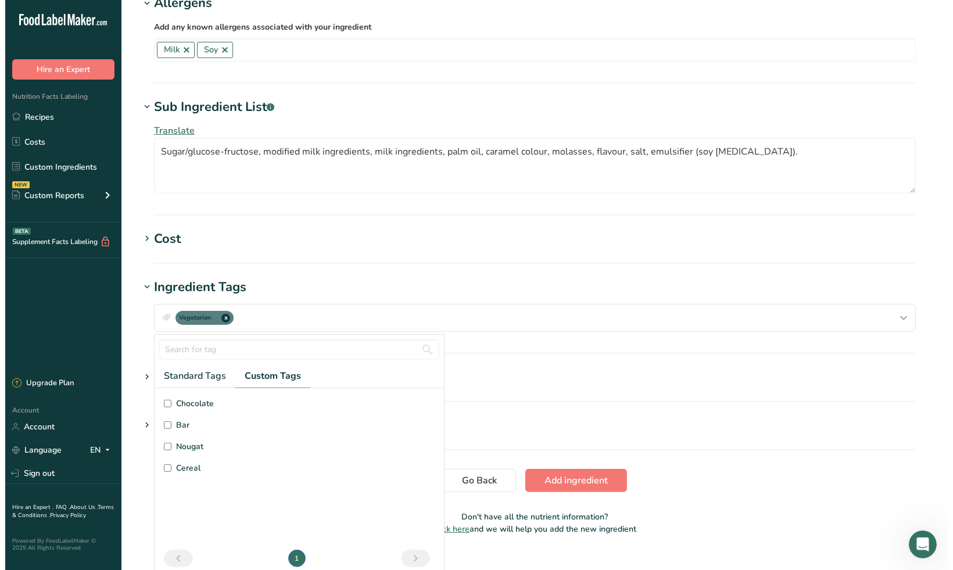
scroll to position [738, 0]
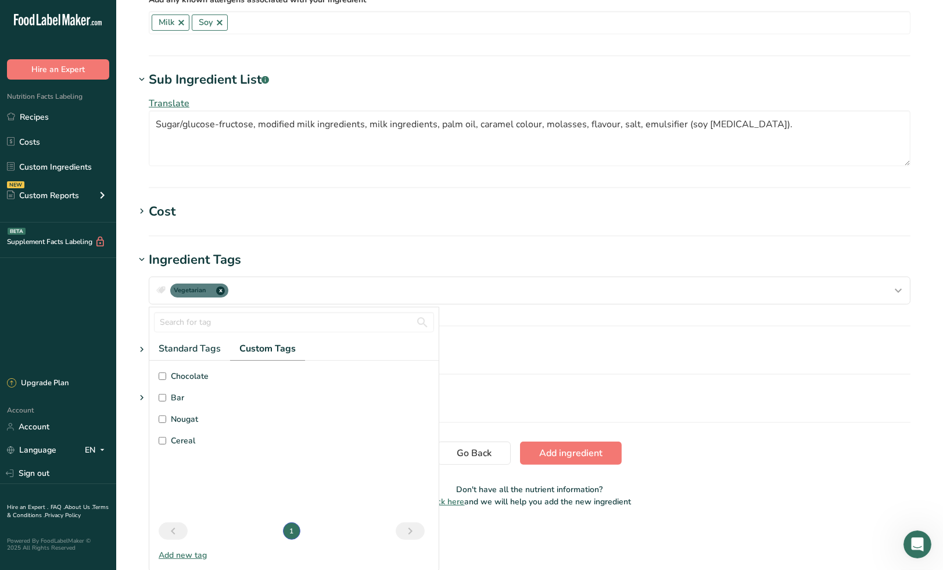
click at [187, 552] on div "Add new tag" at bounding box center [293, 555] width 289 height 12
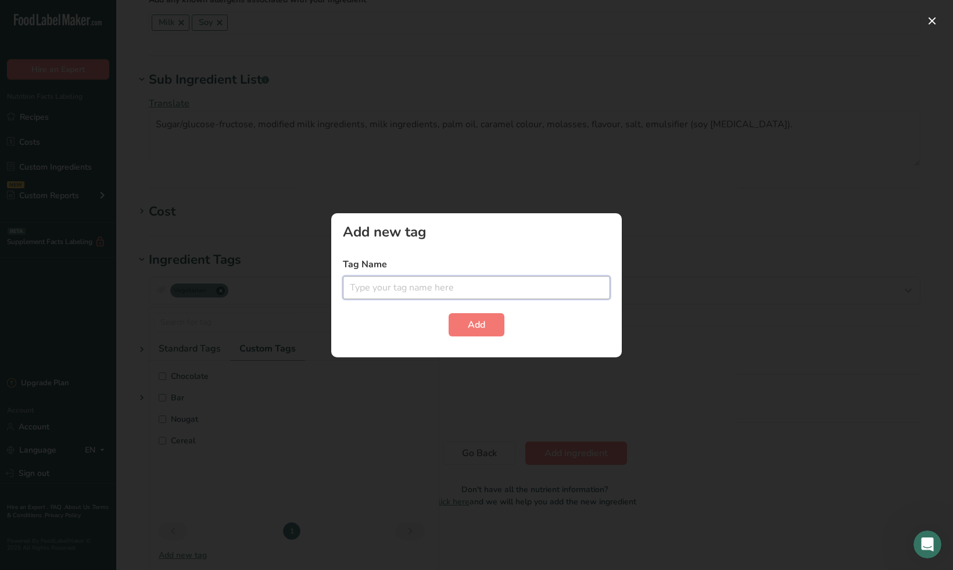
click at [381, 287] on input "text" at bounding box center [476, 287] width 267 height 23
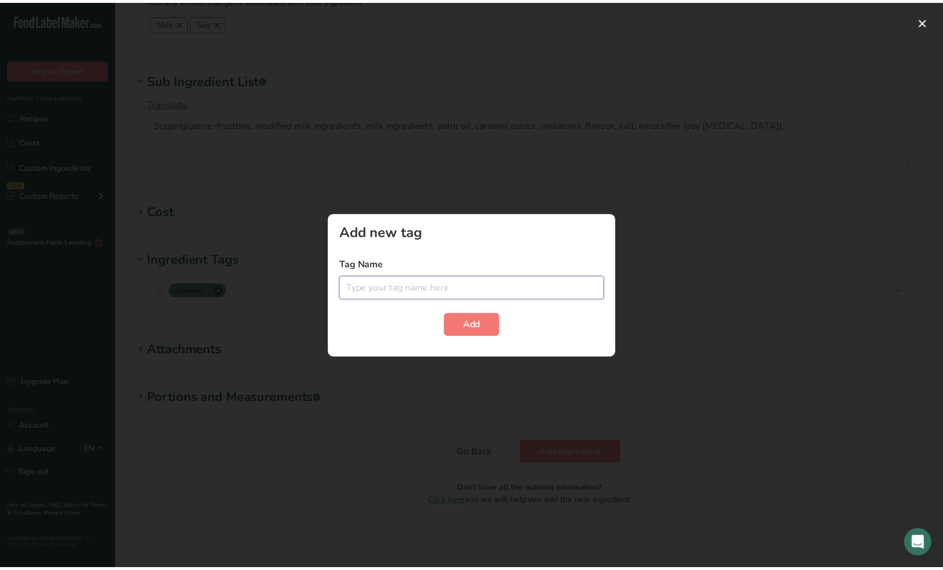
scroll to position [0, 0]
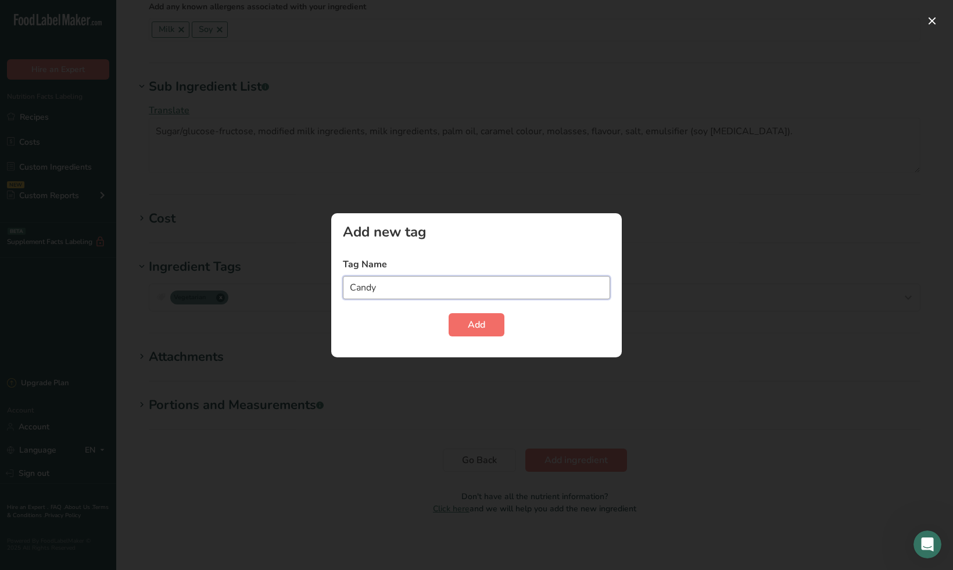
type input "Candy"
click at [472, 324] on span "Add" at bounding box center [476, 325] width 17 height 14
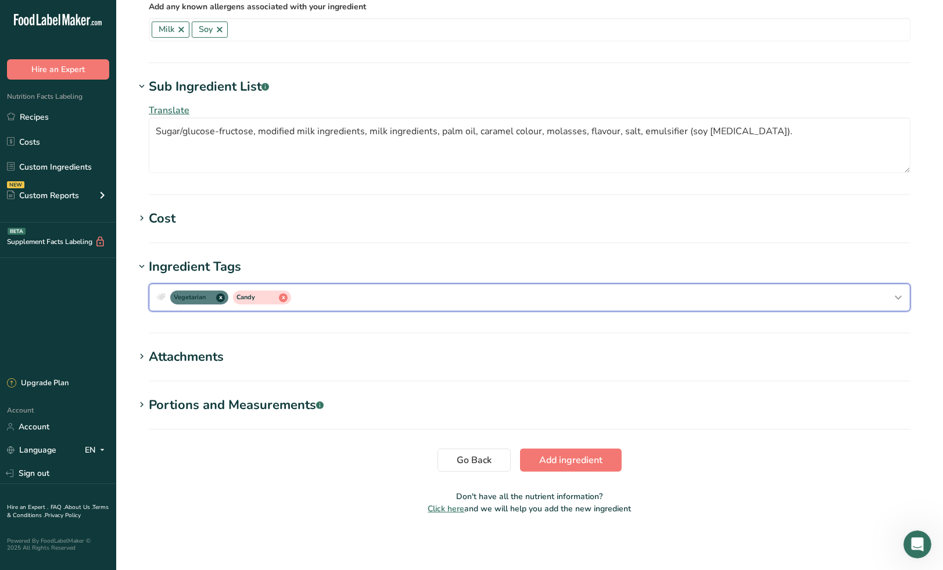
click at [377, 298] on div "Vegetarian x Candy x" at bounding box center [529, 297] width 751 height 19
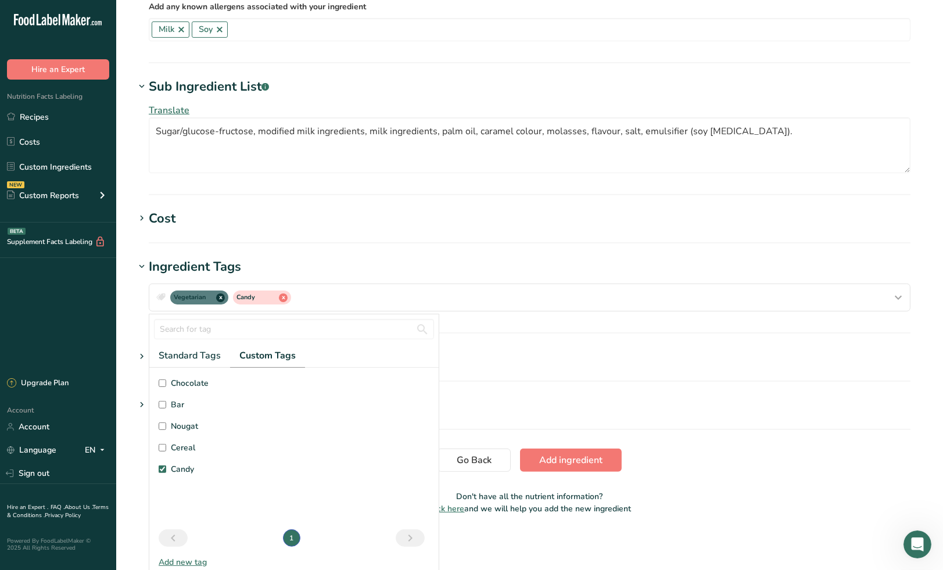
click at [190, 563] on div "Add new tag" at bounding box center [293, 562] width 289 height 12
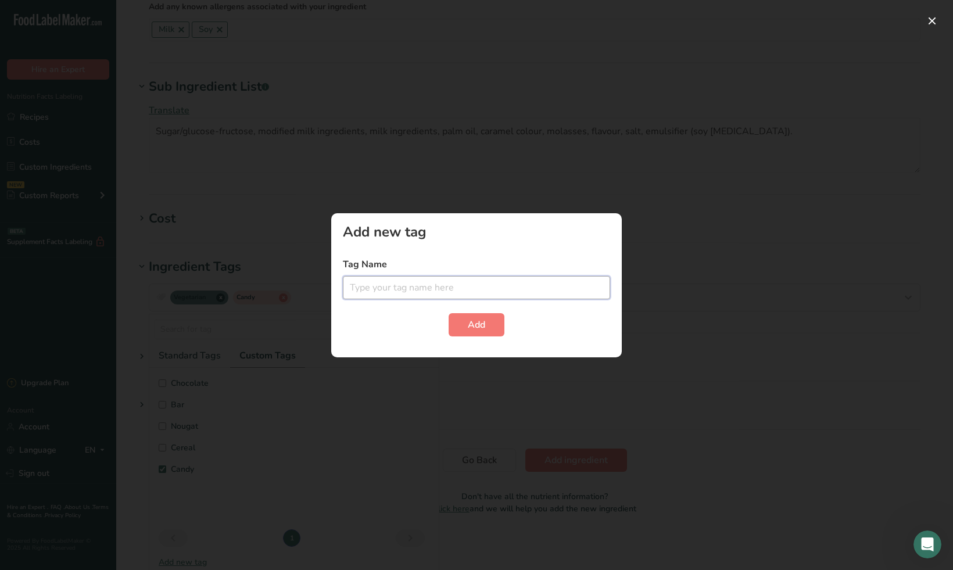
click at [437, 283] on input "text" at bounding box center [476, 287] width 267 height 23
type input "Mint"
click at [470, 326] on span "Add" at bounding box center [476, 325] width 17 height 14
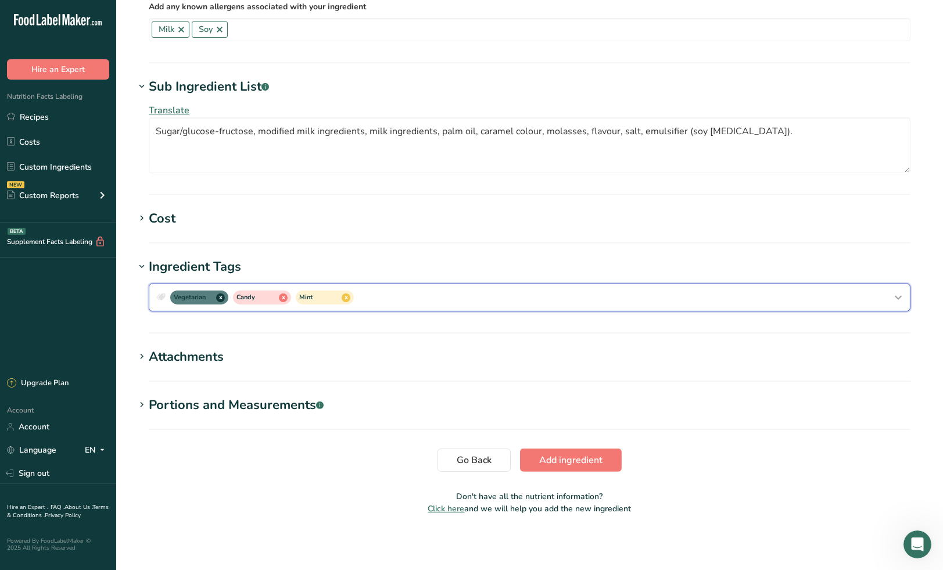
click at [421, 298] on div "Vegetarian x Candy x Mint x" at bounding box center [529, 297] width 751 height 19
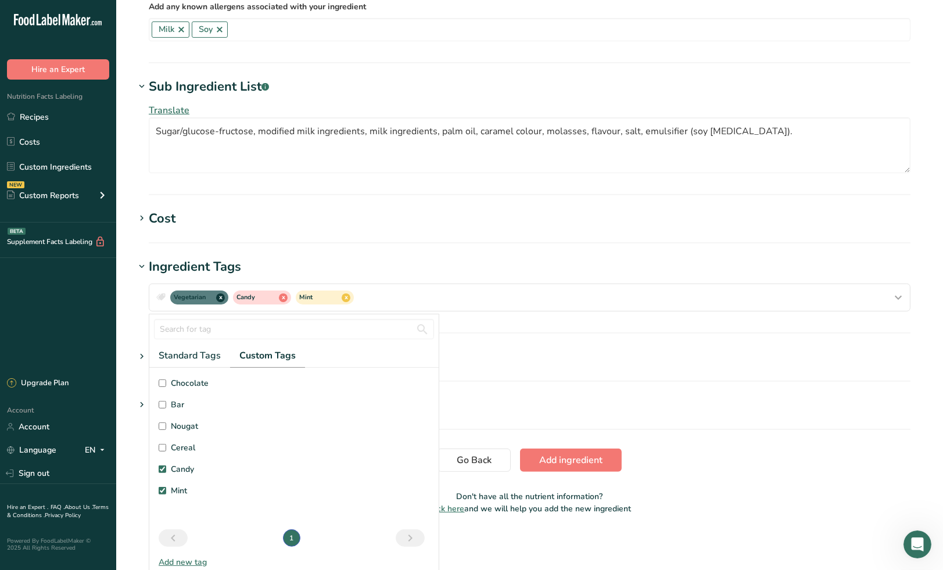
click at [193, 559] on div "Add new tag" at bounding box center [293, 562] width 289 height 12
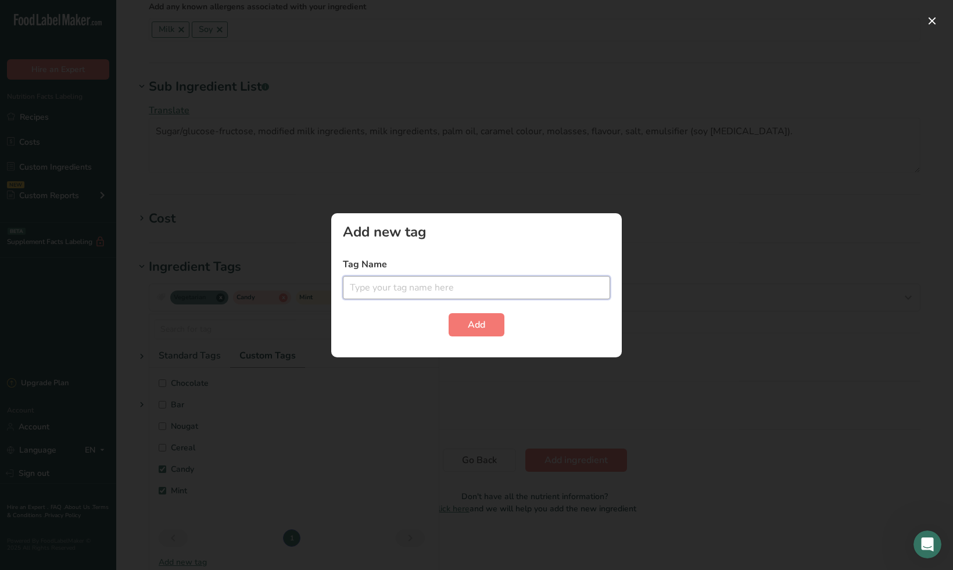
click at [423, 281] on input "text" at bounding box center [476, 287] width 267 height 23
type input "Bag"
click at [487, 324] on button "Add" at bounding box center [476, 324] width 56 height 23
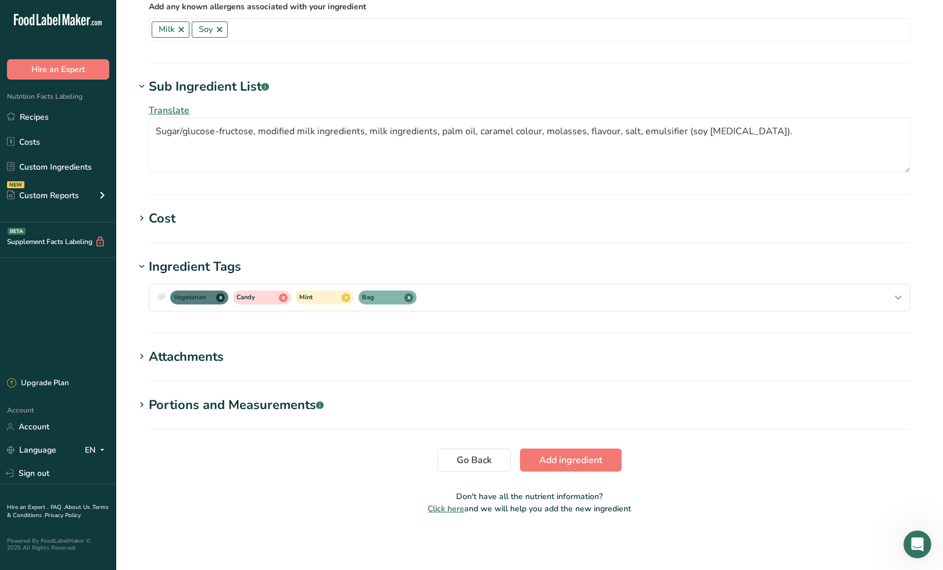
click at [232, 405] on div "Portions and Measurements .a-a{fill:#347362;}.b-a{fill:#fff;}" at bounding box center [236, 405] width 175 height 19
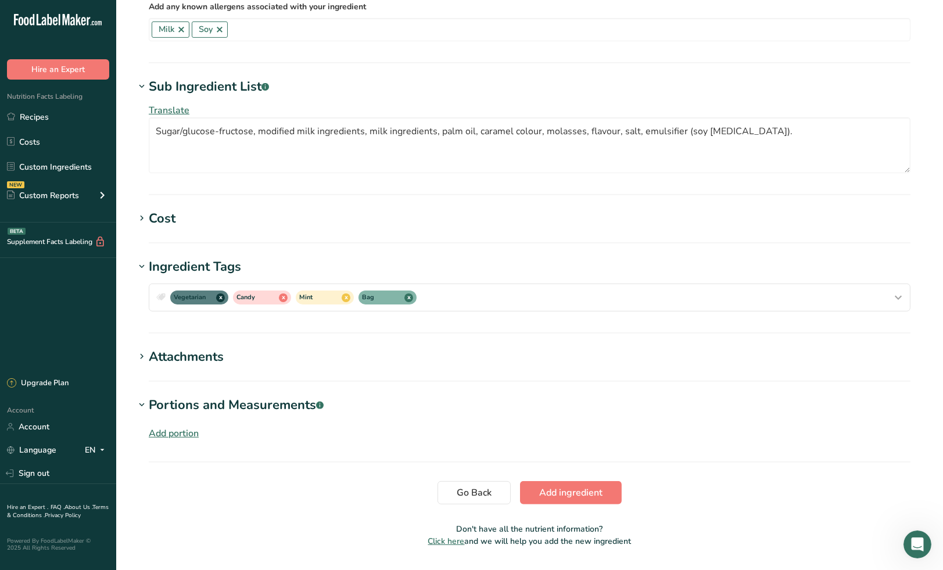
click at [181, 434] on div "Add portion" at bounding box center [174, 433] width 50 height 14
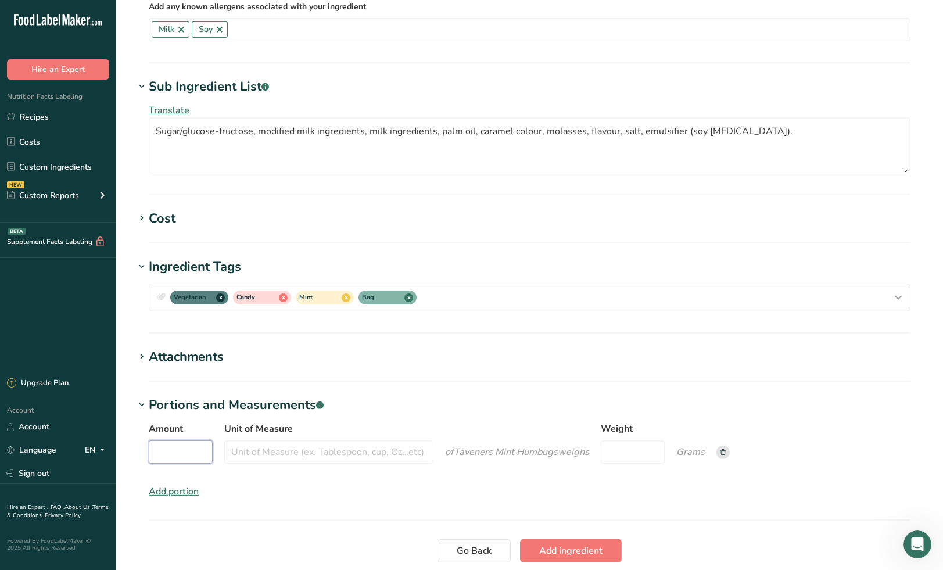
click at [173, 455] on input "Amount" at bounding box center [181, 451] width 64 height 23
type input "1"
click at [321, 454] on input "Unit of Measure" at bounding box center [328, 451] width 209 height 23
type input "Bag"
click at [618, 453] on input "Weight" at bounding box center [633, 451] width 64 height 23
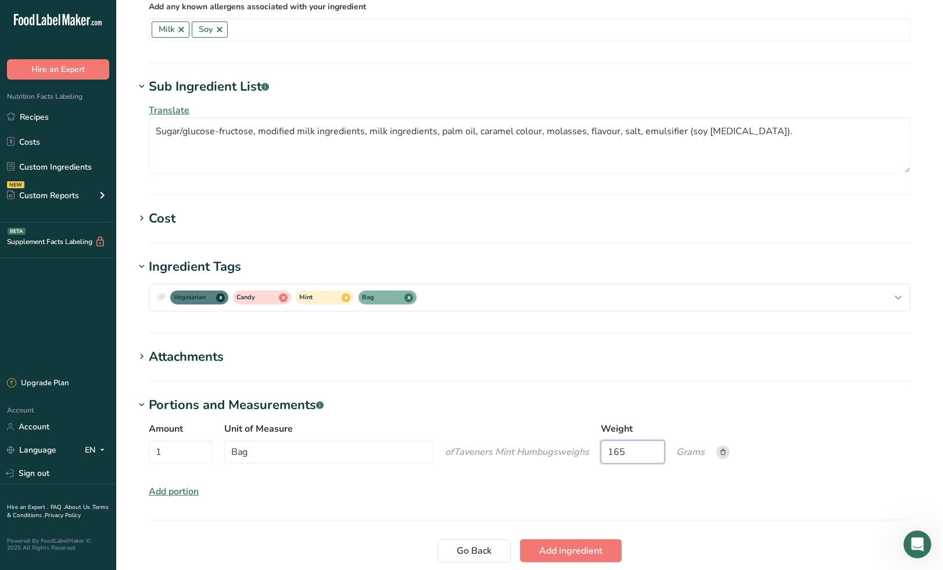
type input "165"
click at [538, 398] on h1 "Portions and Measurements .a-a{fill:#347362;}.b-a{fill:#fff;}" at bounding box center [529, 405] width 789 height 19
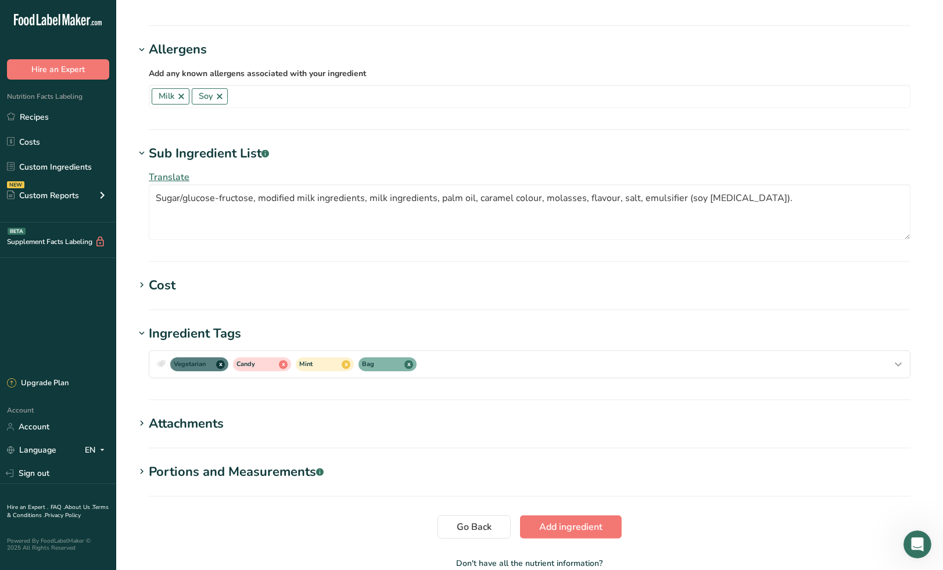
scroll to position [738, 0]
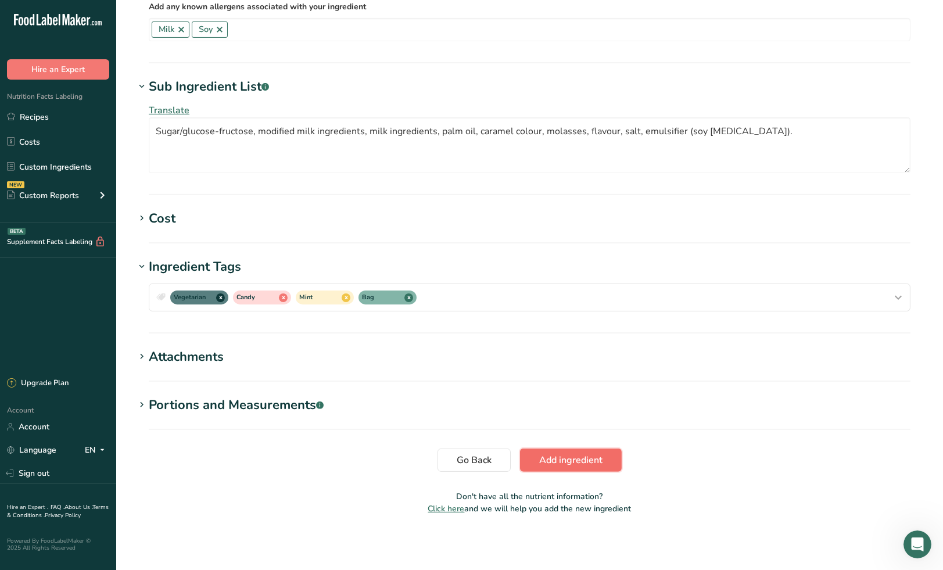
click at [553, 458] on span "Add ingredient" at bounding box center [570, 460] width 63 height 14
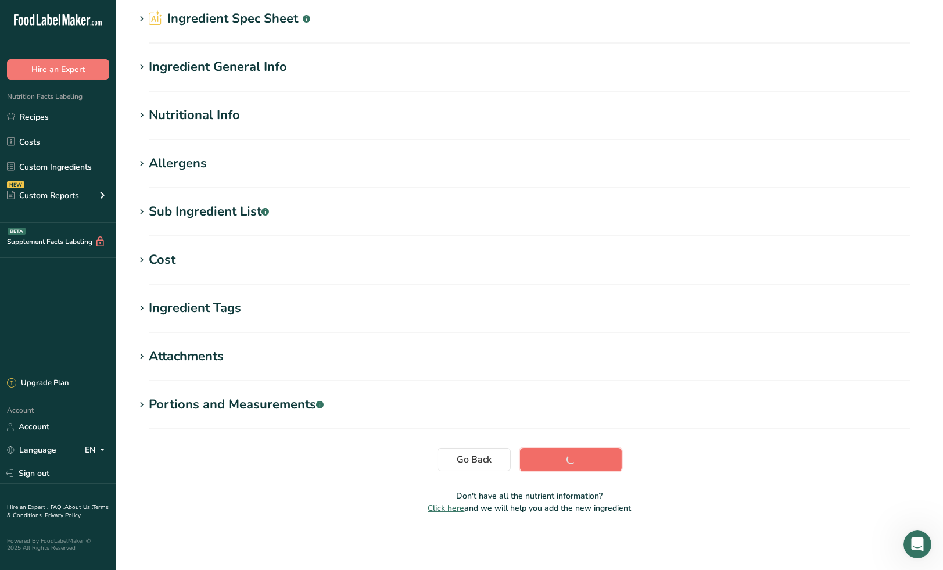
scroll to position [44, 0]
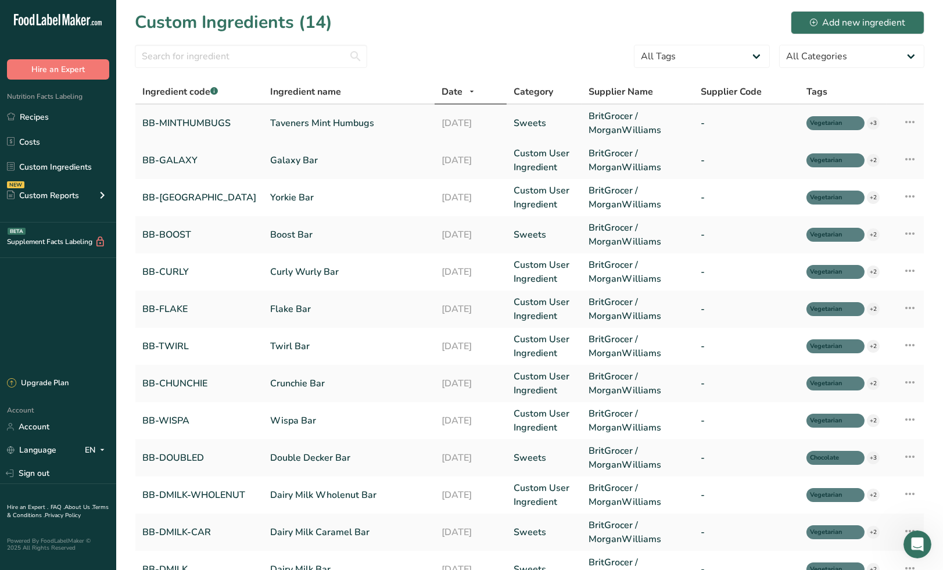
click at [292, 120] on link "Taveners Mint Humbugs" at bounding box center [348, 123] width 157 height 14
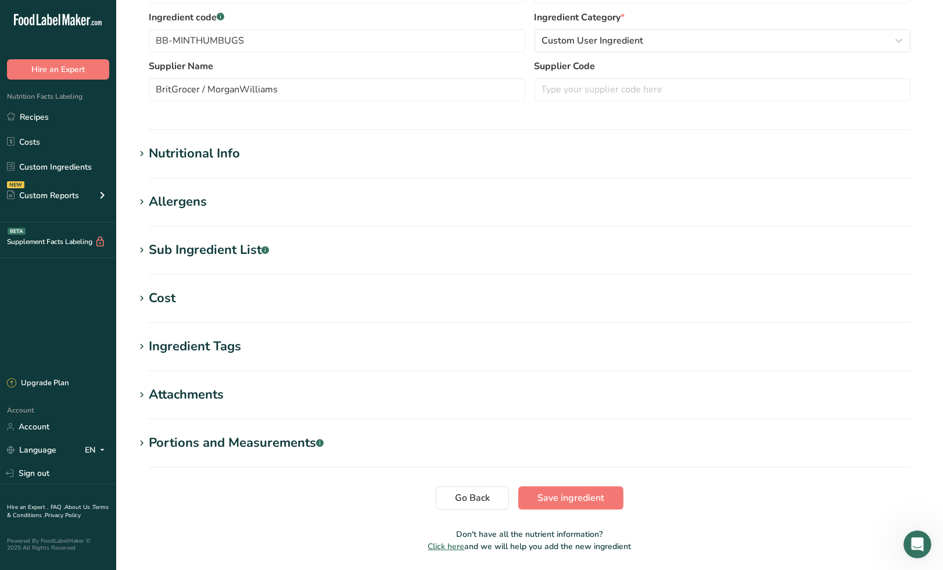
scroll to position [264, 0]
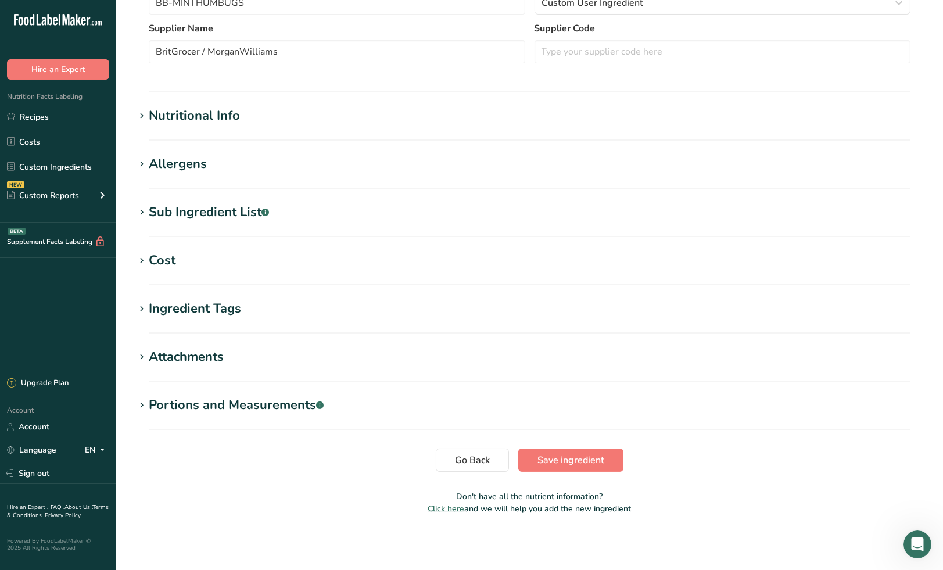
click at [196, 121] on div "Nutritional Info" at bounding box center [194, 115] width 91 height 19
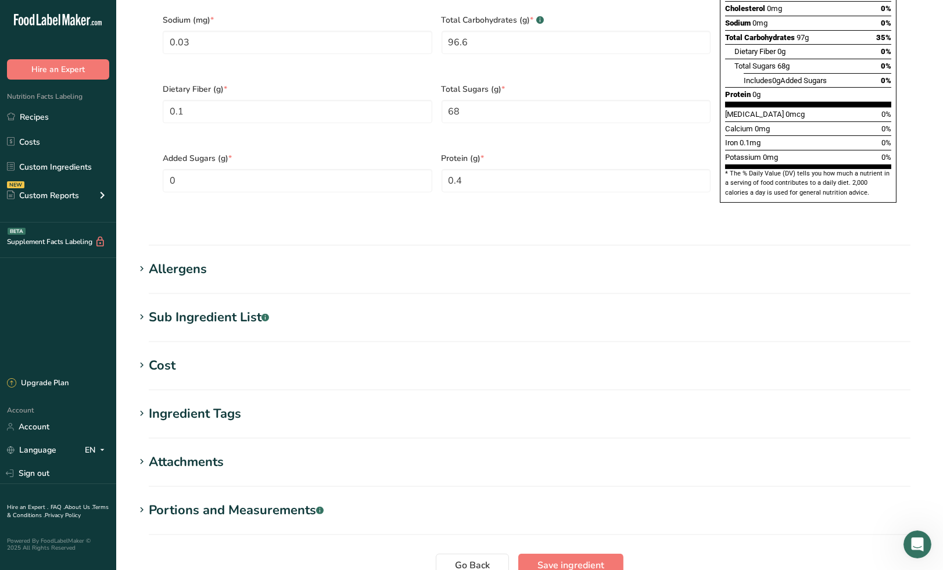
scroll to position [716, 0]
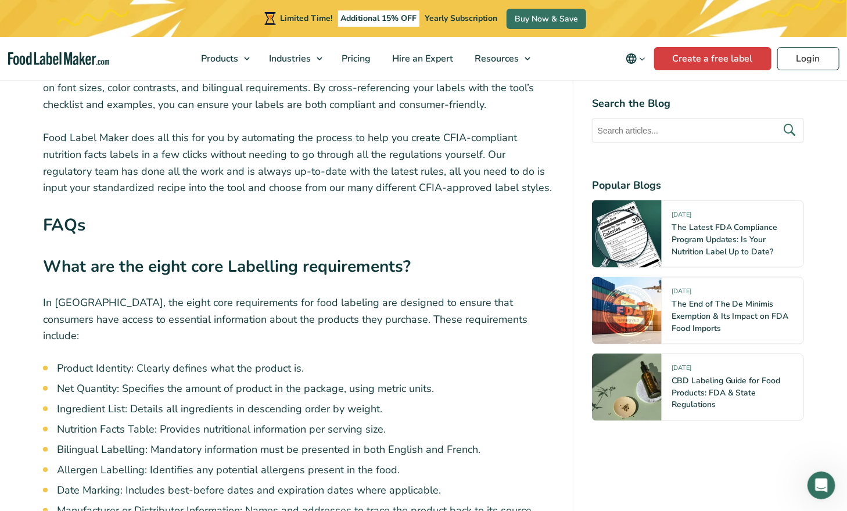
scroll to position [6262, 0]
